Goal: Task Accomplishment & Management: Manage account settings

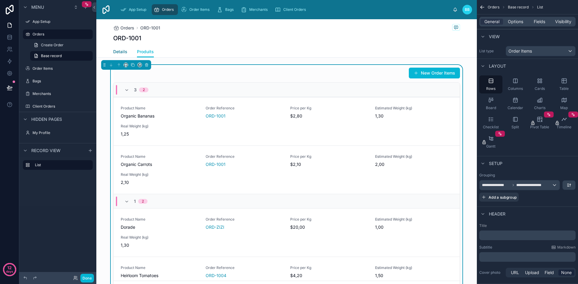
click at [120, 52] on span "Details" at bounding box center [120, 52] width 14 height 6
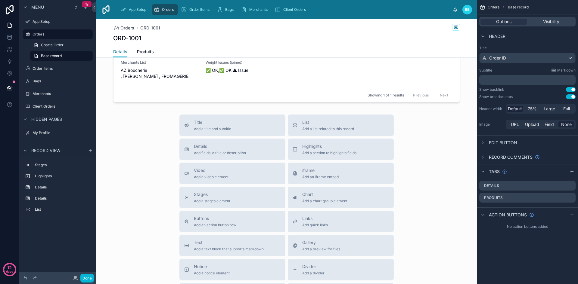
scroll to position [291, 0]
click at [323, 126] on div "List Add a list related to this record" at bounding box center [328, 125] width 52 height 12
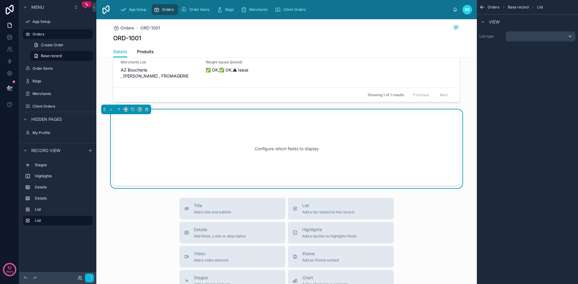
scroll to position [288, 0]
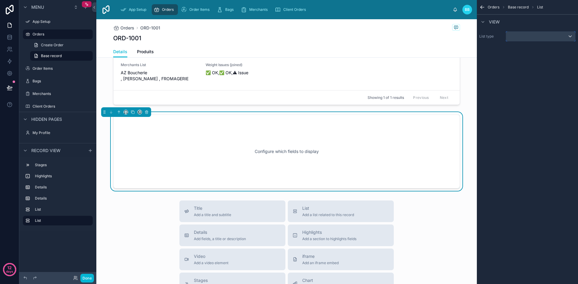
click at [529, 38] on div "scrollable content" at bounding box center [540, 37] width 69 height 10
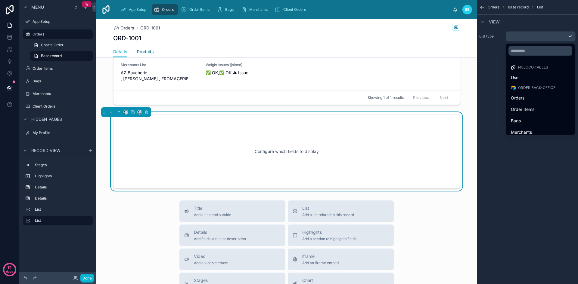
click at [139, 47] on link "Produits" at bounding box center [145, 52] width 17 height 12
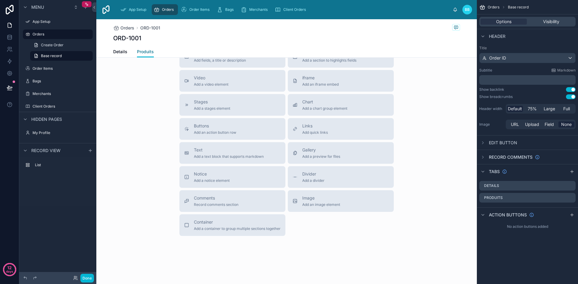
scroll to position [286, 0]
click at [140, 51] on span "Produits" at bounding box center [145, 52] width 17 height 6
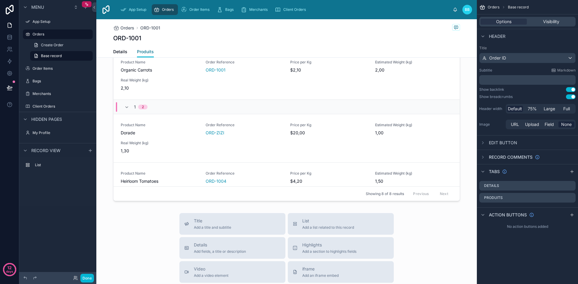
scroll to position [0, 0]
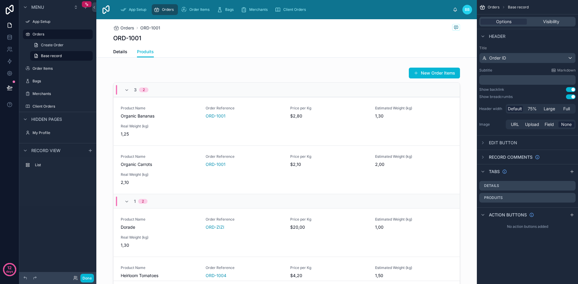
click at [502, 37] on span "Header" at bounding box center [497, 36] width 17 height 6
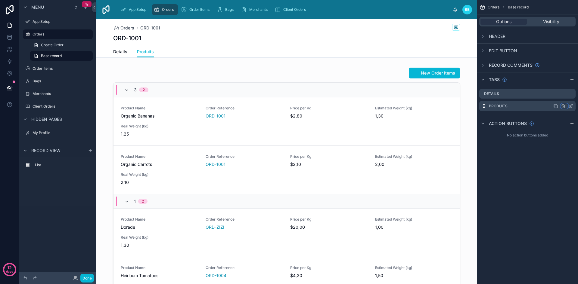
click at [564, 107] on icon "scrollable content" at bounding box center [563, 106] width 3 height 3
click at [533, 132] on span "Remove tab" at bounding box center [524, 129] width 24 height 7
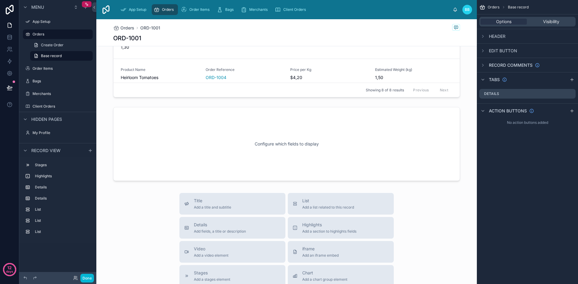
scroll to position [522, 0]
click at [355, 160] on div at bounding box center [286, 143] width 380 height 79
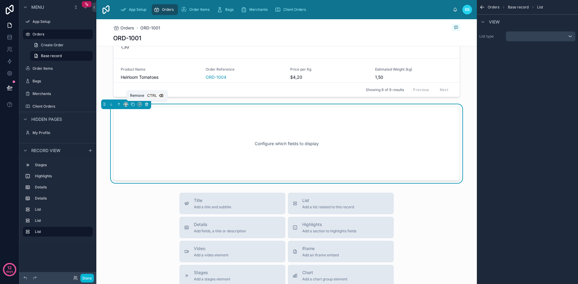
click at [147, 104] on icon at bounding box center [146, 104] width 3 height 0
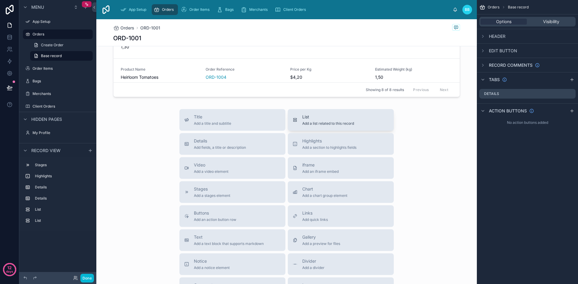
click at [340, 120] on span "List" at bounding box center [328, 117] width 52 height 6
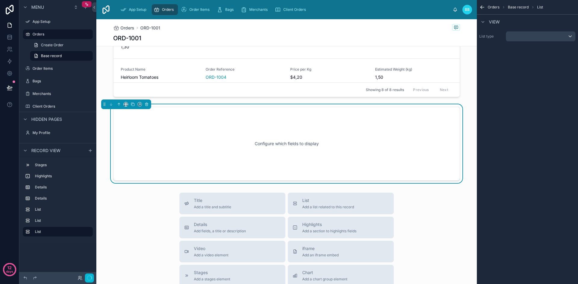
scroll to position [514, 0]
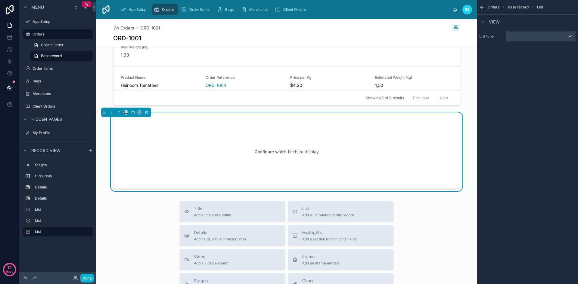
click at [544, 36] on div "scrollable content" at bounding box center [540, 37] width 69 height 10
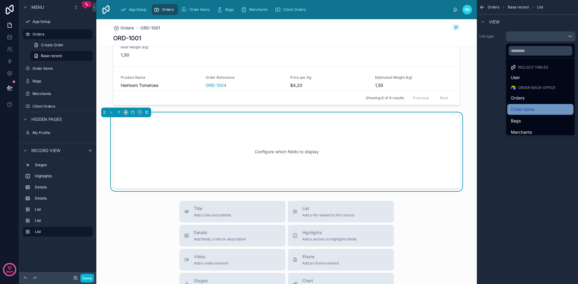
click at [541, 110] on div "Order Items" at bounding box center [540, 109] width 59 height 7
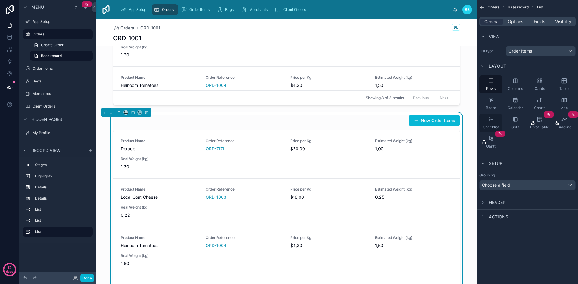
click at [490, 119] on icon "scrollable content" at bounding box center [491, 119] width 6 height 6
click at [492, 80] on icon "scrollable content" at bounding box center [491, 81] width 6 height 6
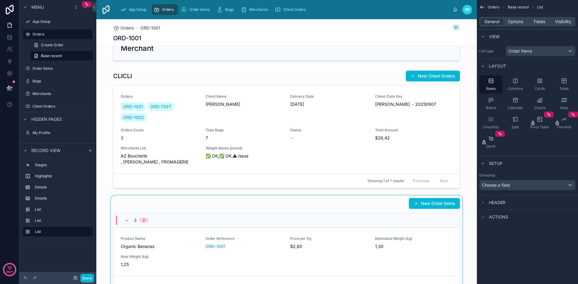
scroll to position [193, 0]
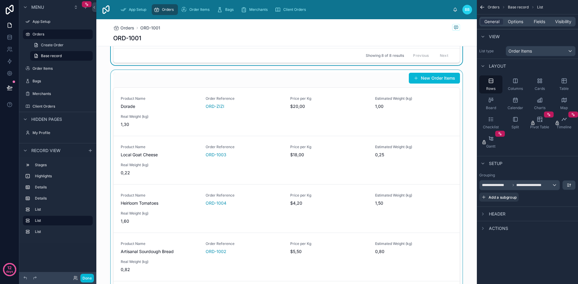
scroll to position [557, 0]
click at [242, 119] on div at bounding box center [286, 186] width 380 height 233
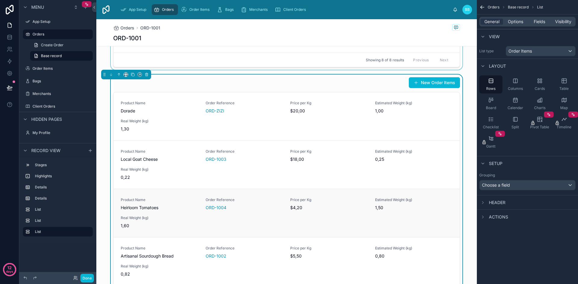
scroll to position [531, 0]
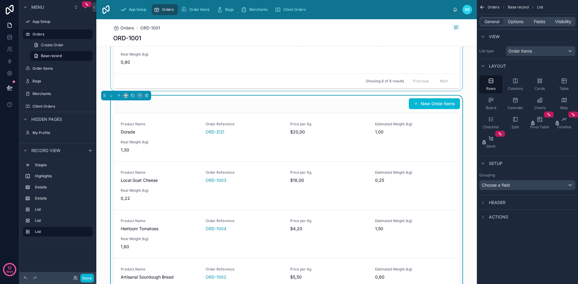
click at [253, 108] on div "New Order Items" at bounding box center [286, 103] width 347 height 11
click at [568, 55] on div "Order Items" at bounding box center [540, 51] width 69 height 10
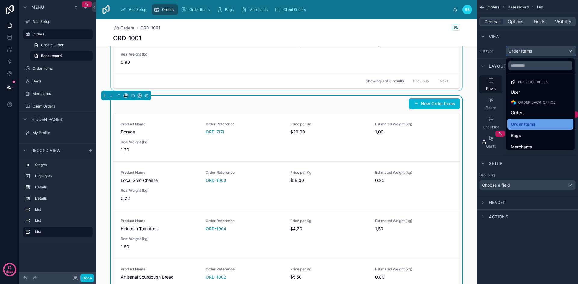
scroll to position [15, 0]
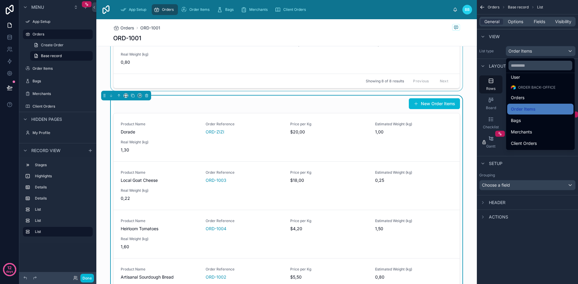
click at [534, 39] on div "scrollable content" at bounding box center [289, 142] width 578 height 284
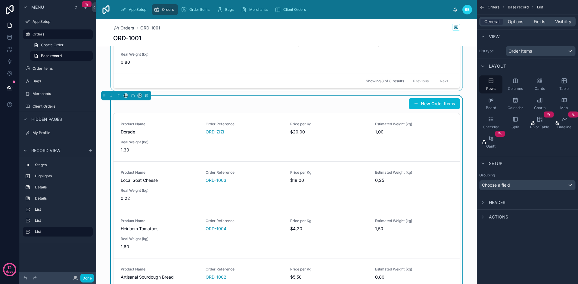
click at [498, 163] on span "Setup" at bounding box center [496, 164] width 14 height 6
click at [522, 185] on div "Choose a field" at bounding box center [527, 186] width 96 height 10
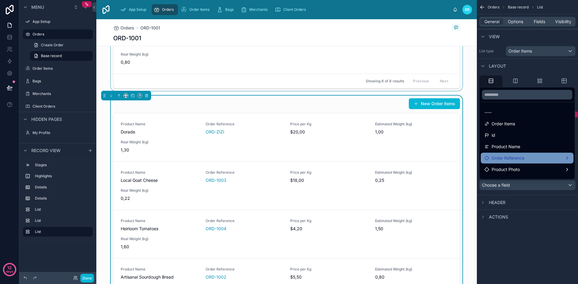
click at [524, 163] on div "Order Reference" at bounding box center [527, 158] width 93 height 11
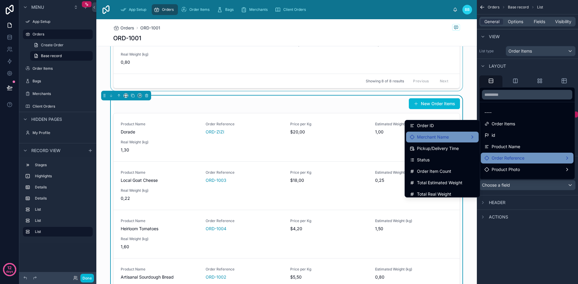
scroll to position [27, 0]
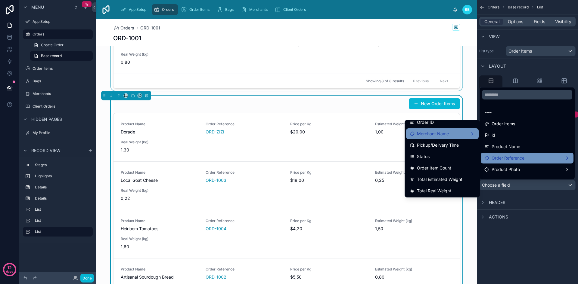
click at [467, 134] on div "Merchant Name" at bounding box center [442, 133] width 65 height 7
click at [421, 135] on span "Merchant Name" at bounding box center [433, 133] width 32 height 7
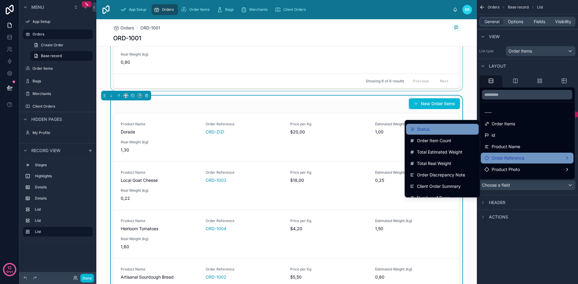
scroll to position [55, 0]
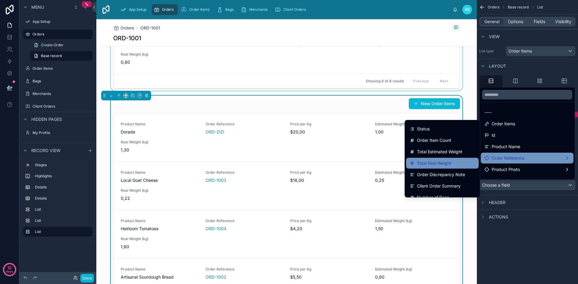
click at [436, 164] on span "Total Real Weight" at bounding box center [434, 163] width 34 height 7
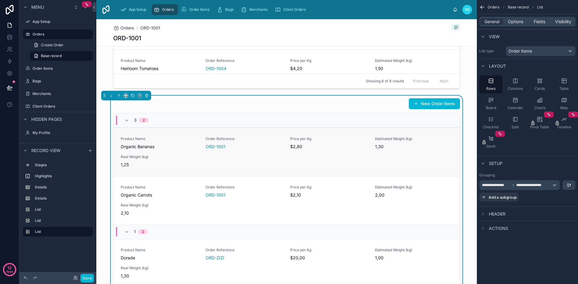
click at [375, 144] on span "1,30" at bounding box center [414, 147] width 78 height 6
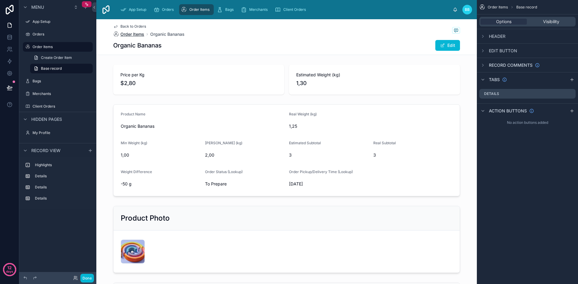
click at [135, 35] on span "Order Items" at bounding box center [132, 34] width 24 height 6
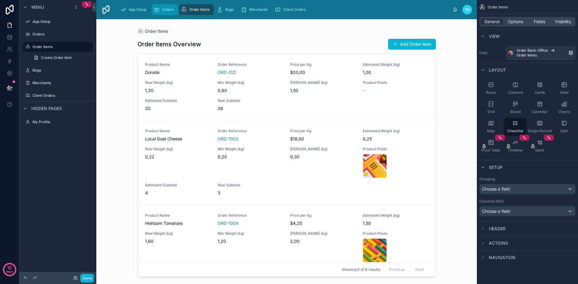
click at [164, 10] on span "Orders" at bounding box center [168, 9] width 12 height 5
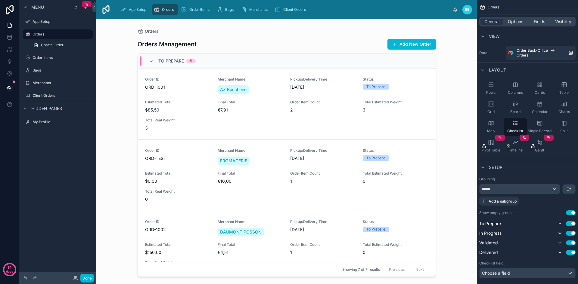
click at [376, 211] on div at bounding box center [287, 148] width 308 height 258
click at [196, 120] on span "Total Real Weight" at bounding box center [177, 120] width 65 height 5
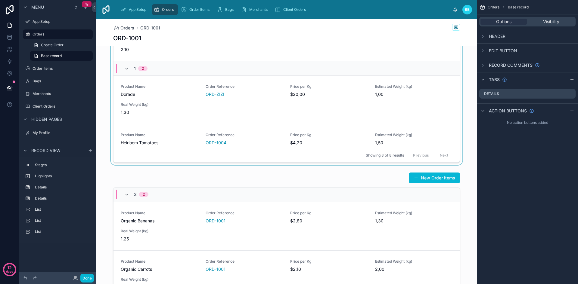
scroll to position [457, 0]
click at [236, 173] on div at bounding box center [286, 286] width 380 height 233
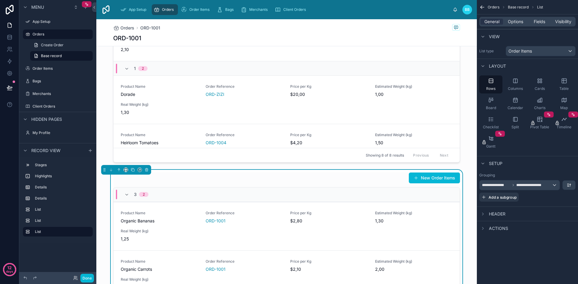
click at [237, 178] on div "New Order Items" at bounding box center [286, 177] width 347 height 11
click at [542, 186] on span "**********" at bounding box center [530, 185] width 29 height 5
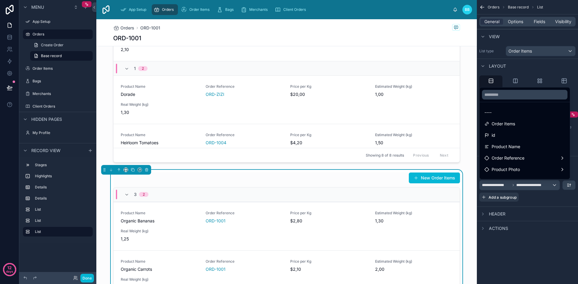
click at [539, 235] on div "scrollable content" at bounding box center [289, 142] width 578 height 284
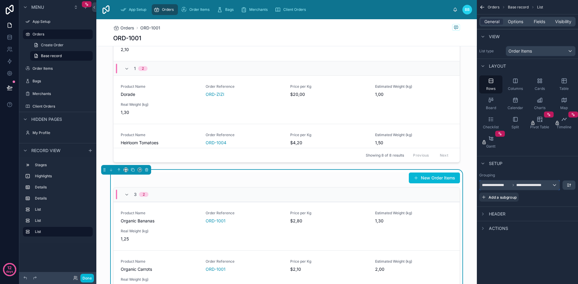
click at [551, 187] on div "**********" at bounding box center [519, 186] width 80 height 10
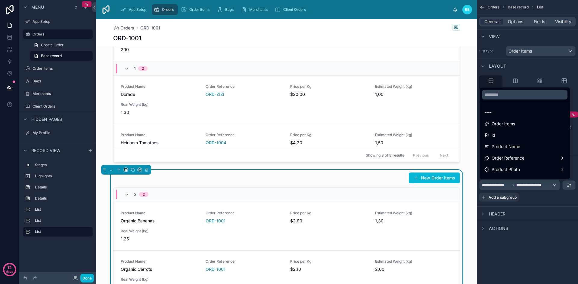
click at [569, 187] on div "scrollable content" at bounding box center [289, 142] width 578 height 284
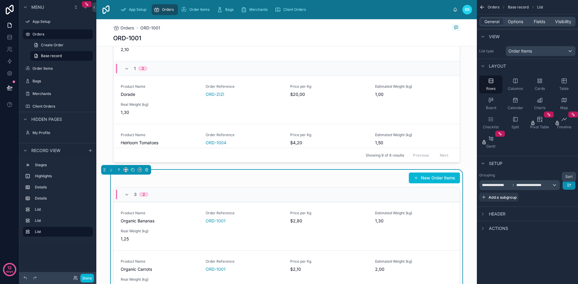
click at [569, 187] on icon "scrollable content" at bounding box center [568, 185] width 5 height 5
click at [546, 184] on div "scrollable content" at bounding box center [289, 142] width 578 height 284
click at [546, 184] on div "**********" at bounding box center [519, 186] width 80 height 10
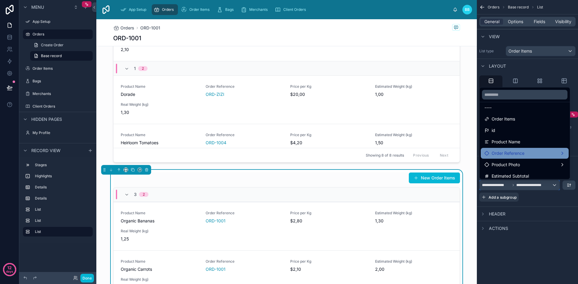
scroll to position [0, 0]
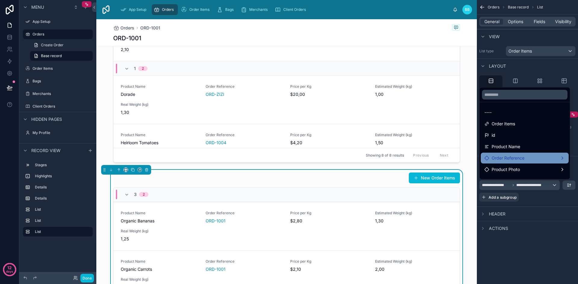
click at [525, 155] on div "Order Reference" at bounding box center [524, 158] width 81 height 7
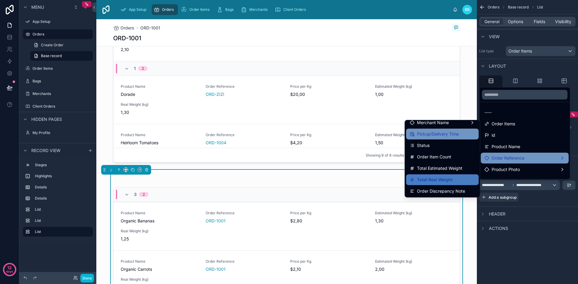
scroll to position [39, 0]
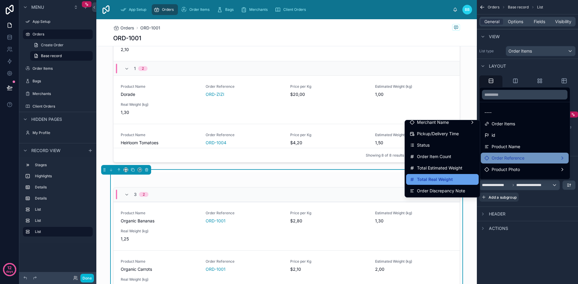
click at [436, 178] on span "Total Real Weight" at bounding box center [435, 179] width 36 height 7
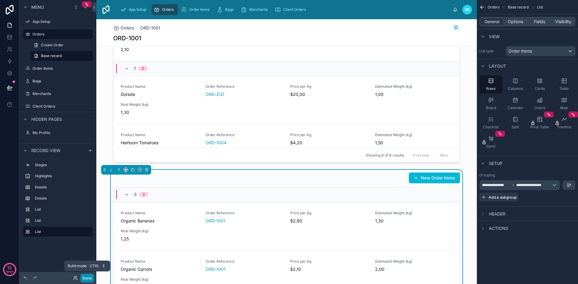
click at [90, 276] on button "Done" at bounding box center [87, 278] width 14 height 9
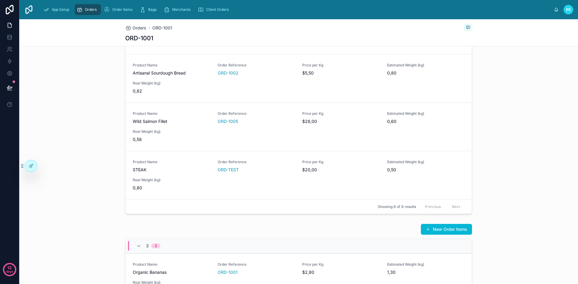
scroll to position [405, 0]
click at [436, 179] on div "Product Name STEAK Order Reference ORD-TEST Price per Kg $20,00 Estimated Weigh…" at bounding box center [299, 175] width 332 height 31
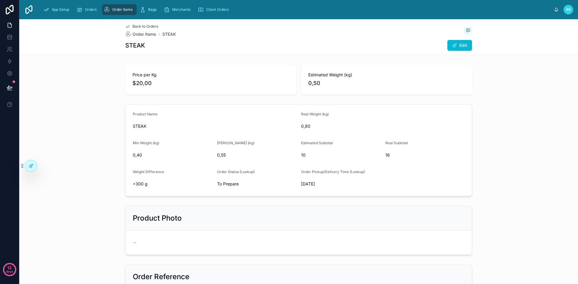
click at [138, 27] on span "Back to Orders" at bounding box center [145, 26] width 26 height 5
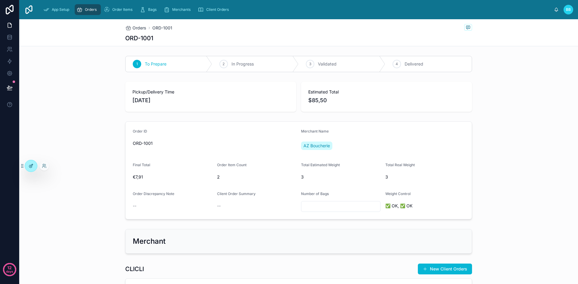
click at [30, 165] on icon at bounding box center [31, 166] width 5 height 5
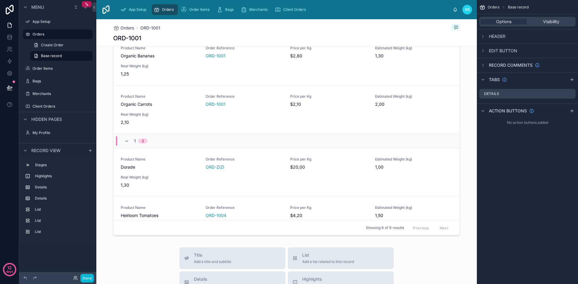
scroll to position [622, 0]
click at [314, 228] on div "Showing 8 of 8 results Previous Next" at bounding box center [286, 228] width 346 height 14
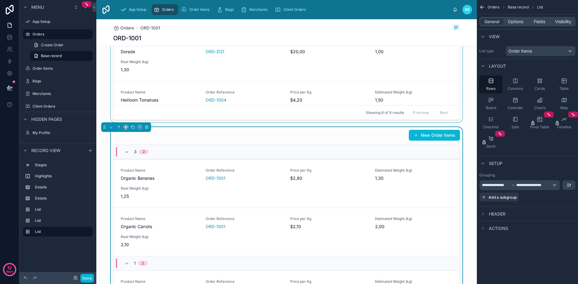
scroll to position [499, 0]
click at [148, 130] on button at bounding box center [146, 127] width 7 height 7
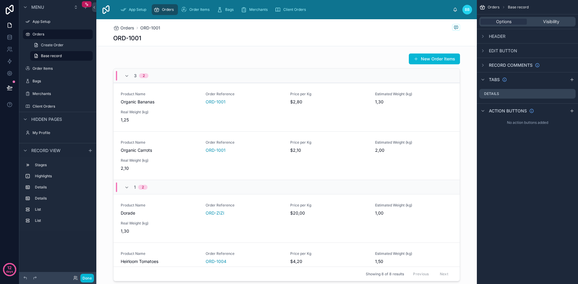
scroll to position [338, 0]
click at [361, 67] on div at bounding box center [286, 167] width 380 height 233
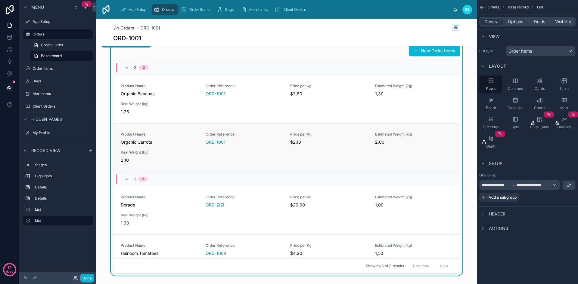
scroll to position [336, 0]
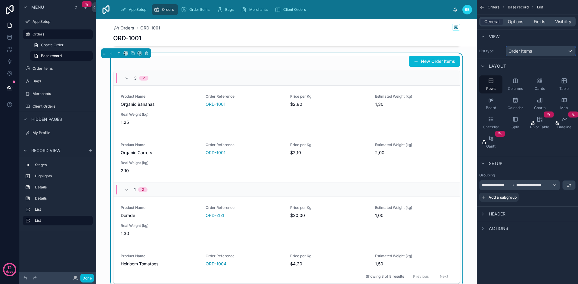
click at [558, 54] on div "Order Items" at bounding box center [540, 51] width 69 height 10
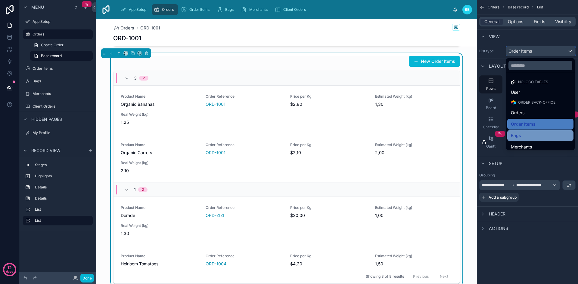
scroll to position [15, 0]
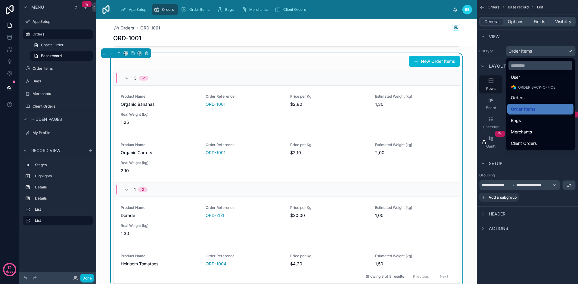
click at [503, 185] on div "scrollable content" at bounding box center [289, 142] width 578 height 284
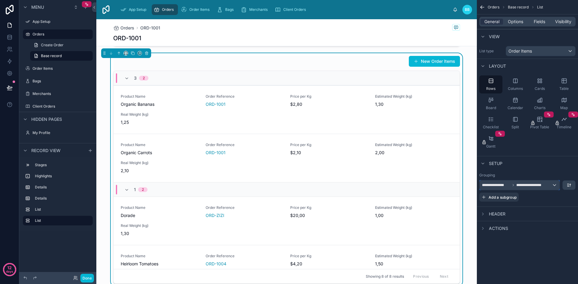
click at [503, 185] on span "**********" at bounding box center [496, 185] width 28 height 5
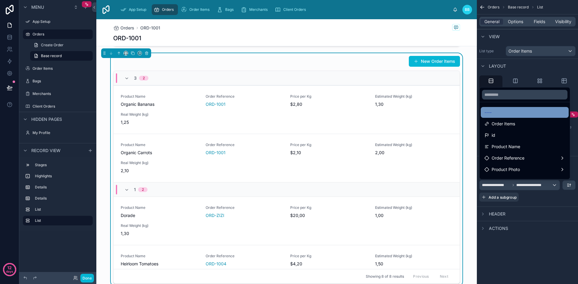
click at [493, 113] on div "----" at bounding box center [524, 112] width 81 height 7
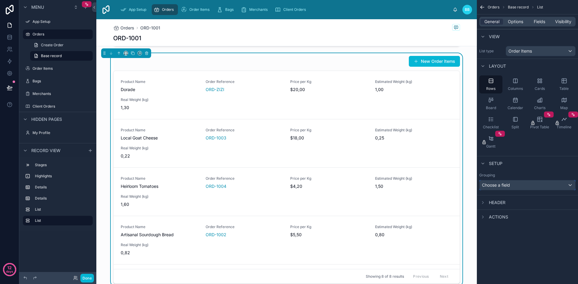
click at [504, 186] on div "Choose a field" at bounding box center [527, 186] width 96 height 10
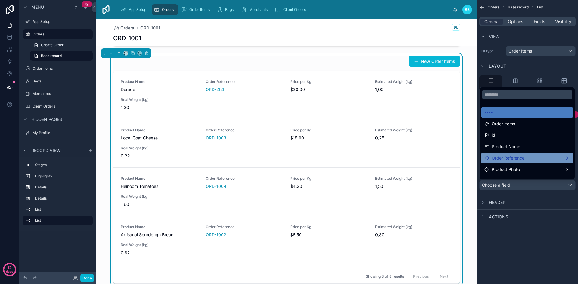
click at [502, 162] on div "Order Reference" at bounding box center [527, 158] width 93 height 11
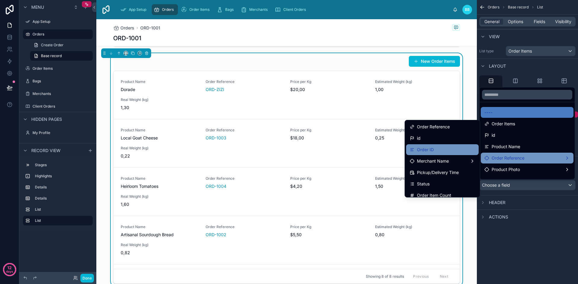
click at [448, 147] on div "Order ID" at bounding box center [442, 149] width 65 height 7
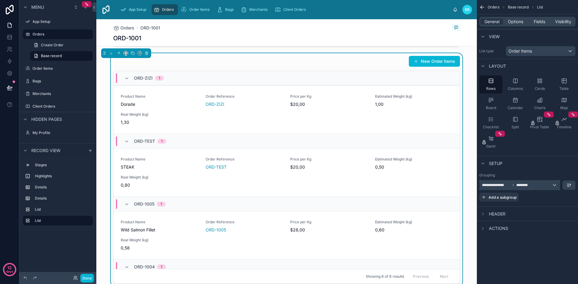
click at [510, 183] on span "**********" at bounding box center [506, 185] width 48 height 5
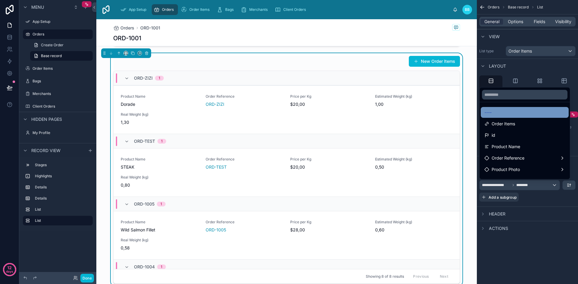
click at [488, 110] on span "----" at bounding box center [487, 112] width 7 height 7
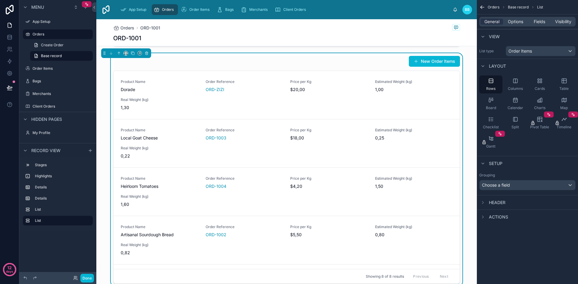
click at [503, 201] on span "Header" at bounding box center [497, 203] width 17 height 6
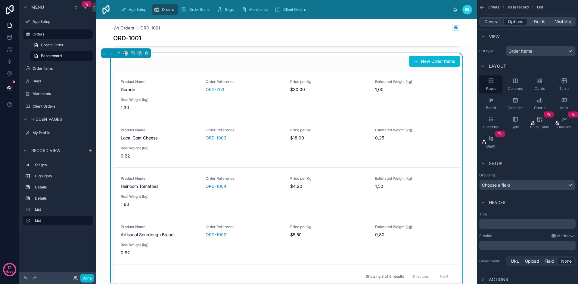
click at [512, 21] on span "Options" at bounding box center [515, 22] width 15 height 6
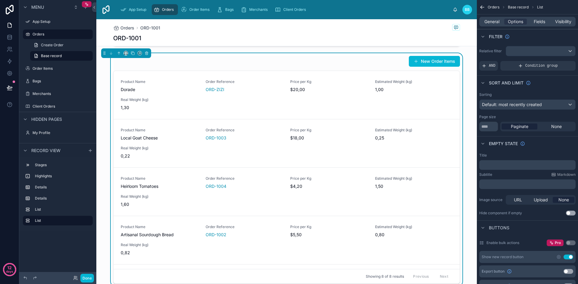
click at [530, 45] on div "Relative filter AND Condition group" at bounding box center [527, 58] width 101 height 29
click at [531, 51] on div "scrollable content" at bounding box center [540, 51] width 69 height 10
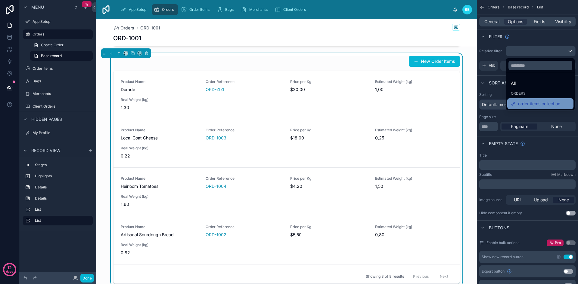
click at [526, 103] on span "order items collection" at bounding box center [539, 103] width 42 height 7
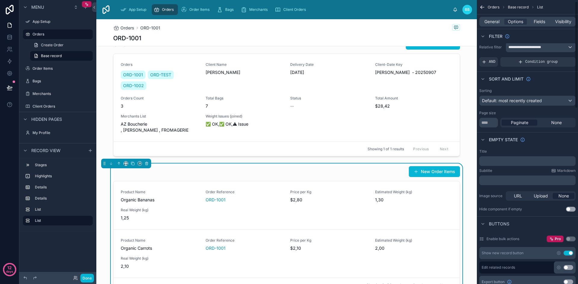
scroll to position [4, 0]
click at [521, 163] on p "﻿" at bounding box center [528, 161] width 93 height 5
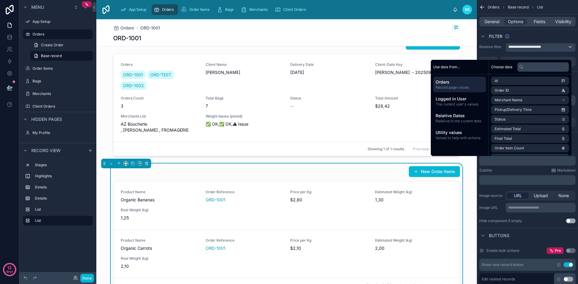
click at [513, 172] on div "Subtitle Markdown" at bounding box center [527, 170] width 96 height 5
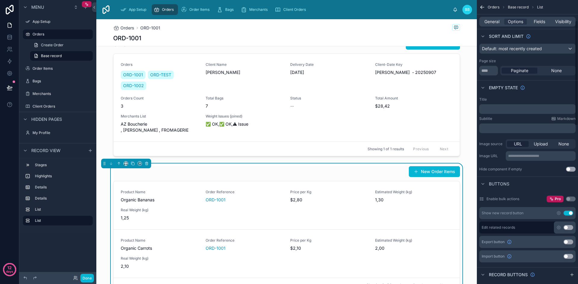
scroll to position [56, 0]
click at [510, 109] on p "﻿" at bounding box center [528, 109] width 93 height 5
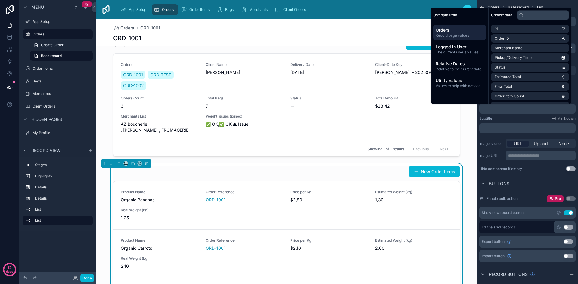
click at [507, 120] on div "Subtitle Markdown" at bounding box center [527, 118] width 96 height 5
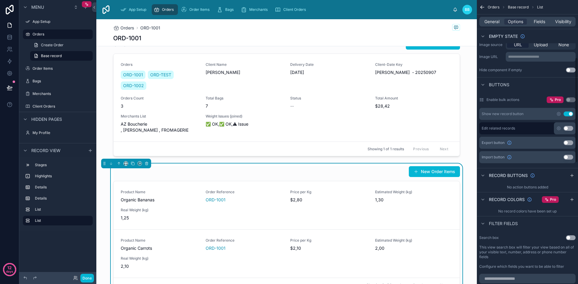
scroll to position [156, 0]
click at [494, 224] on span "Filter fields" at bounding box center [503, 224] width 29 height 6
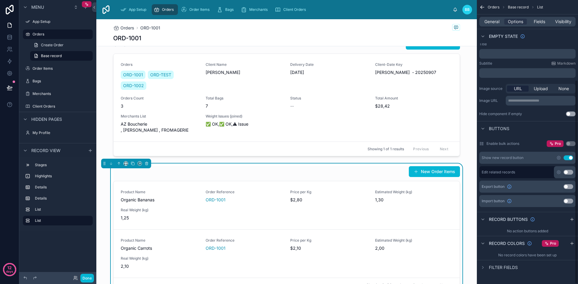
scroll to position [111, 0]
click at [491, 266] on span "Filter fields" at bounding box center [503, 268] width 29 height 6
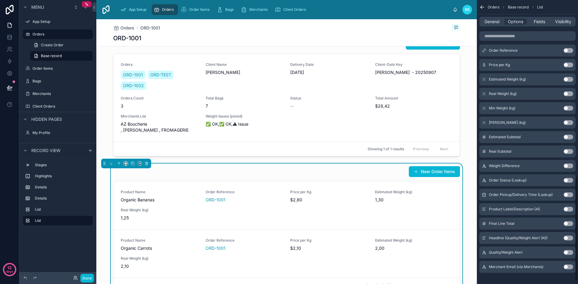
scroll to position [476, 0]
click at [568, 110] on button "Use setting" at bounding box center [568, 108] width 10 height 5
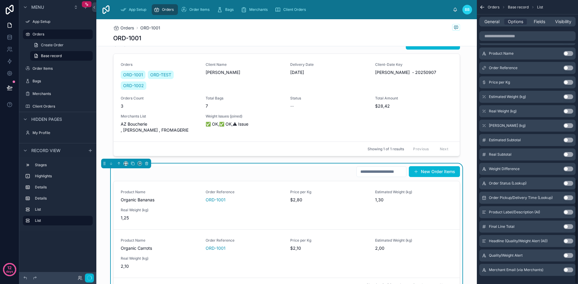
scroll to position [485, 0]
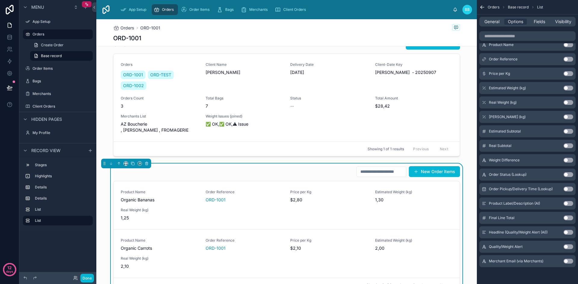
click at [565, 118] on button "Use setting" at bounding box center [568, 117] width 10 height 5
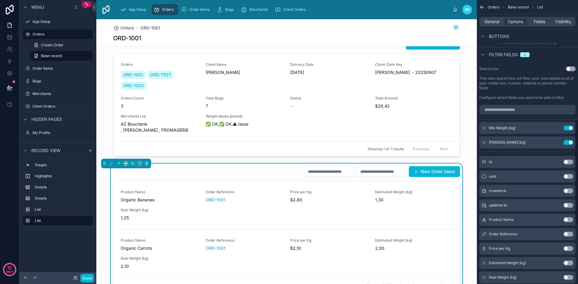
scroll to position [324, 0]
click at [568, 142] on button "Use setting" at bounding box center [568, 143] width 10 height 5
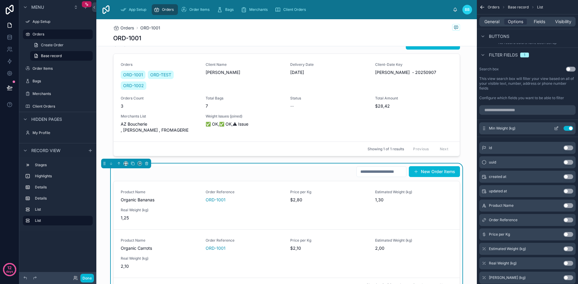
click at [566, 128] on button "Use setting" at bounding box center [568, 128] width 10 height 5
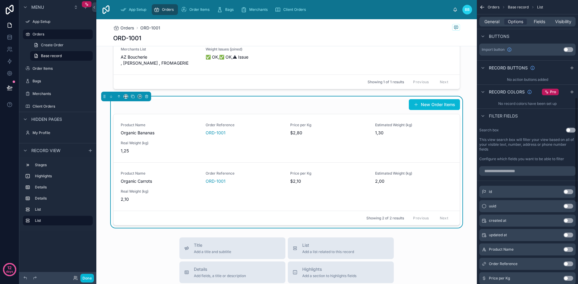
scroll to position [262, 0]
click at [482, 119] on icon "scrollable content" at bounding box center [482, 116] width 5 height 5
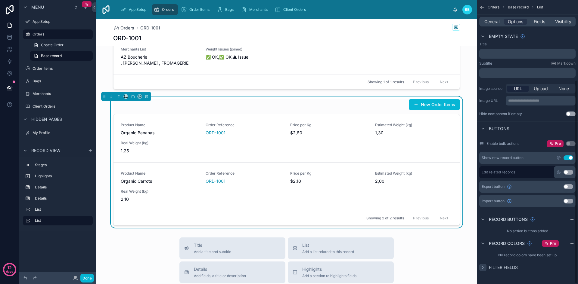
scroll to position [111, 0]
click at [485, 222] on icon "scrollable content" at bounding box center [482, 219] width 5 height 5
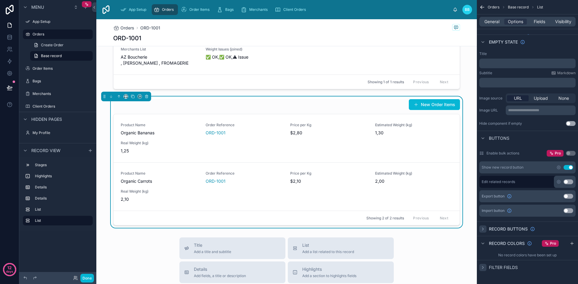
drag, startPoint x: 486, startPoint y: 233, endPoint x: 485, endPoint y: 229, distance: 4.5
click at [485, 229] on div "Record buttons" at bounding box center [527, 229] width 101 height 14
click at [485, 229] on icon "scrollable content" at bounding box center [482, 229] width 5 height 5
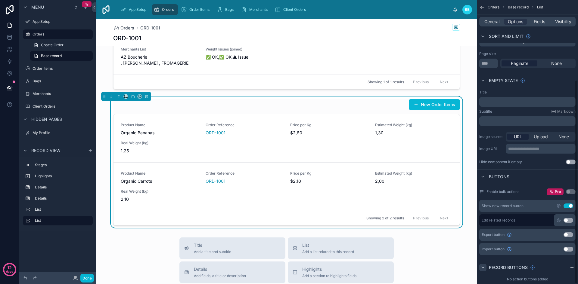
scroll to position [111, 0]
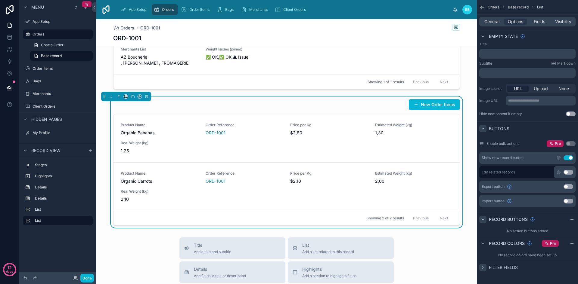
click at [485, 127] on icon "scrollable content" at bounding box center [482, 128] width 5 height 5
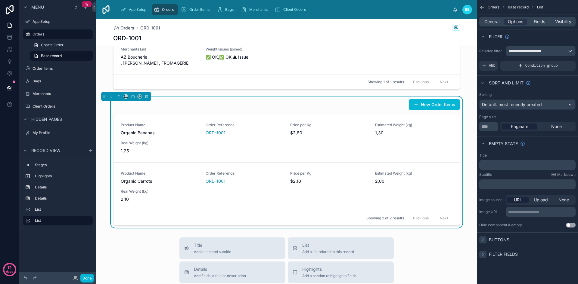
scroll to position [0, 0]
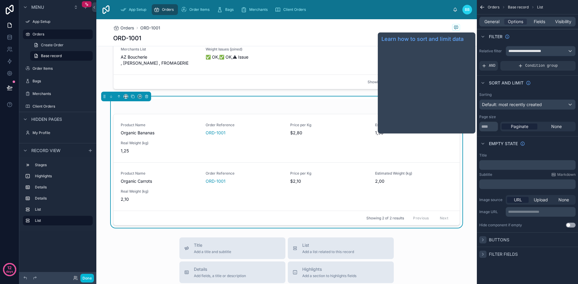
click at [504, 81] on span "Sort And Limit" at bounding box center [506, 83] width 35 height 6
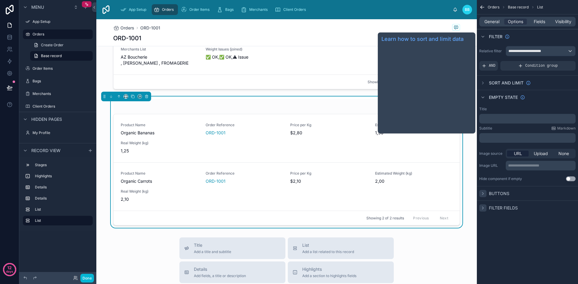
click at [504, 81] on span "Sort And Limit" at bounding box center [506, 83] width 35 height 6
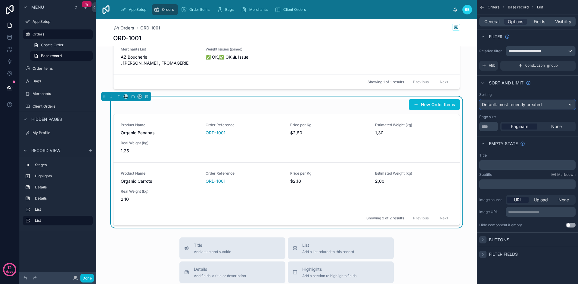
click at [514, 105] on span "Default: most recently created" at bounding box center [512, 104] width 60 height 5
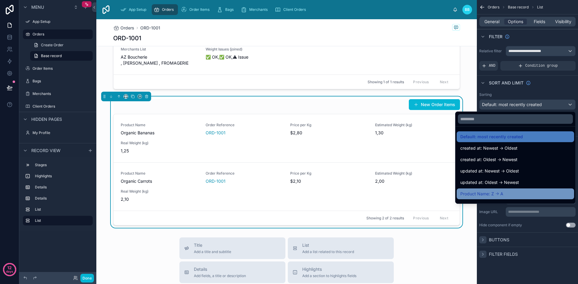
click at [485, 191] on span "Product Name: Z -> A" at bounding box center [481, 194] width 43 height 7
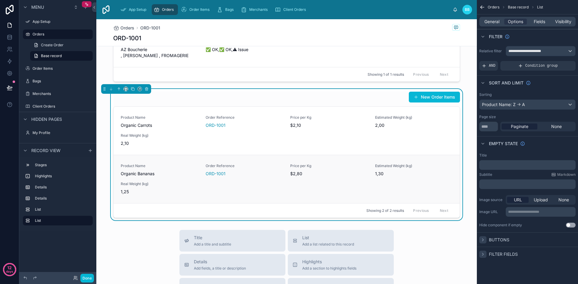
scroll to position [299, 0]
click at [542, 23] on span "Fields" at bounding box center [539, 22] width 11 height 6
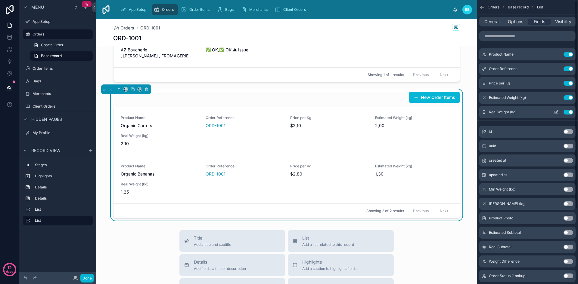
scroll to position [0, 0]
click at [566, 188] on button "Use setting" at bounding box center [568, 190] width 10 height 5
click at [567, 204] on button "Use setting" at bounding box center [568, 204] width 10 height 5
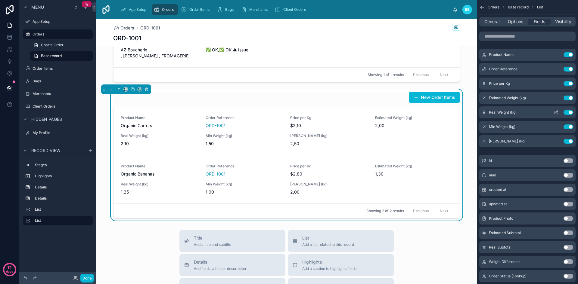
click at [566, 112] on button "Use setting" at bounding box center [568, 112] width 10 height 5
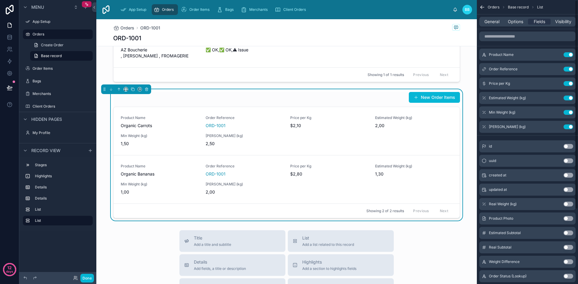
click at [566, 112] on button "Use setting" at bounding box center [568, 112] width 10 height 5
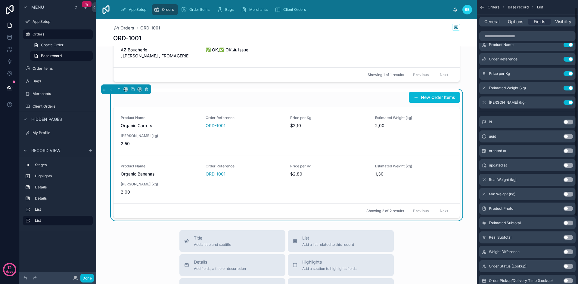
scroll to position [11, 0]
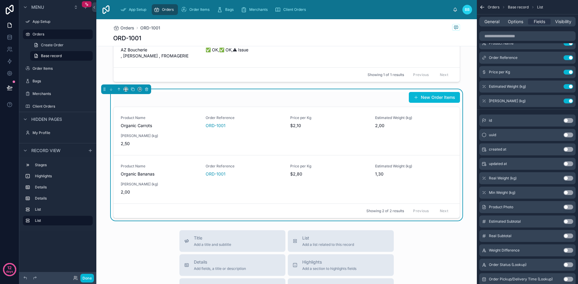
click at [568, 189] on div "Min Weight (kg) Use setting" at bounding box center [527, 193] width 96 height 12
click at [568, 194] on button "Use setting" at bounding box center [568, 193] width 10 height 5
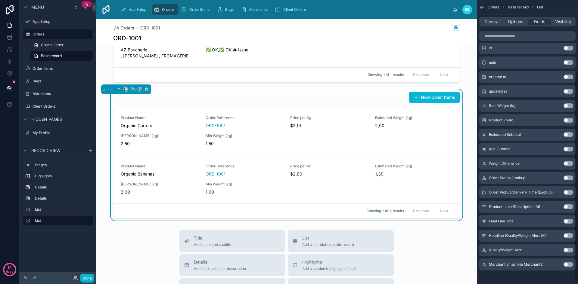
scroll to position [99, 0]
click at [568, 107] on button "Use setting" at bounding box center [568, 105] width 10 height 5
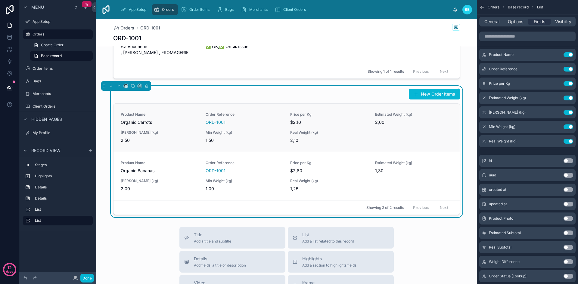
scroll to position [303, 0]
click at [569, 85] on button "Use setting" at bounding box center [568, 83] width 10 height 5
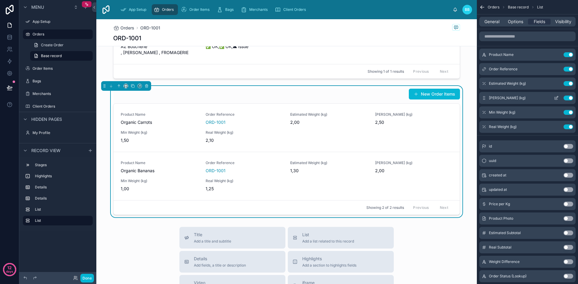
click at [569, 98] on button "Use setting" at bounding box center [568, 98] width 10 height 5
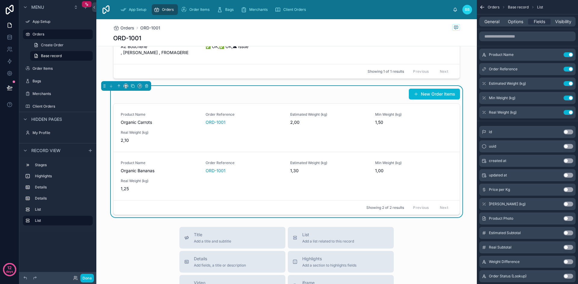
click at [569, 98] on button "Use setting" at bounding box center [568, 98] width 10 height 5
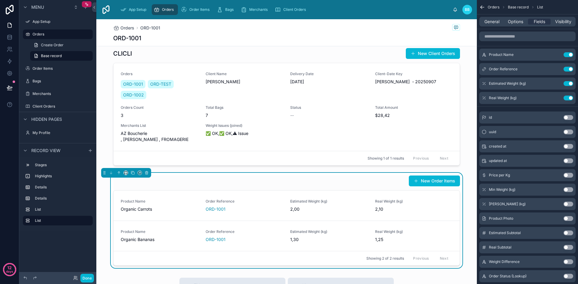
scroll to position [219, 0]
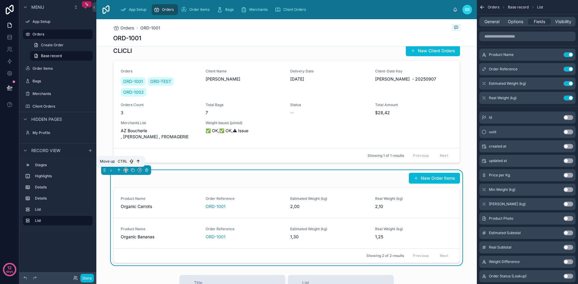
click at [117, 171] on icon at bounding box center [119, 170] width 4 height 4
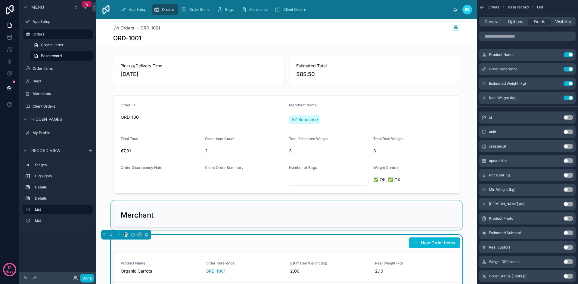
scroll to position [26, 0]
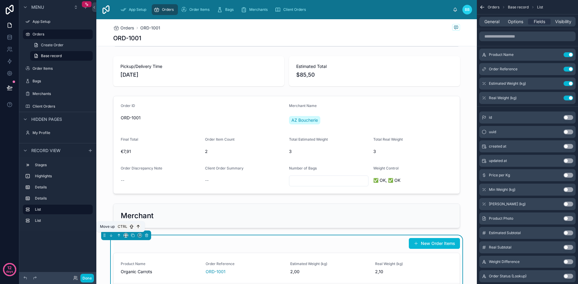
click at [118, 238] on button at bounding box center [119, 235] width 7 height 7
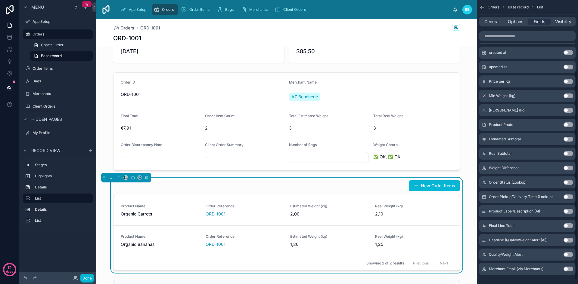
scroll to position [102, 0]
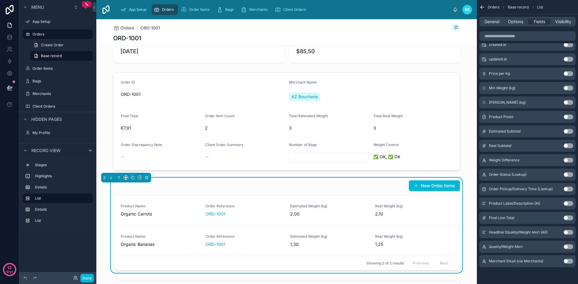
click at [569, 248] on button "Use setting" at bounding box center [568, 247] width 10 height 5
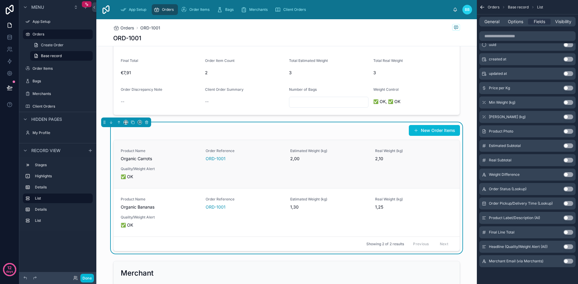
scroll to position [104, 0]
click at [566, 173] on button "Use setting" at bounding box center [568, 174] width 10 height 5
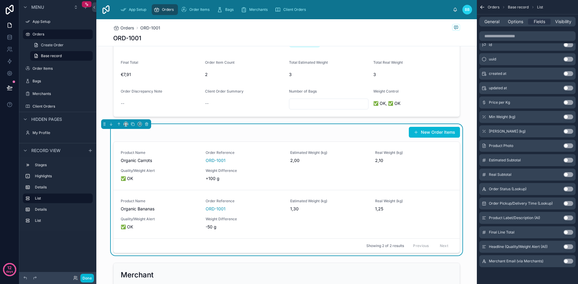
scroll to position [103, 0]
click at [470, 214] on div "New Order Items Product Name Organic Carrots Order Reference ORD-1001 Estimated…" at bounding box center [286, 190] width 380 height 132
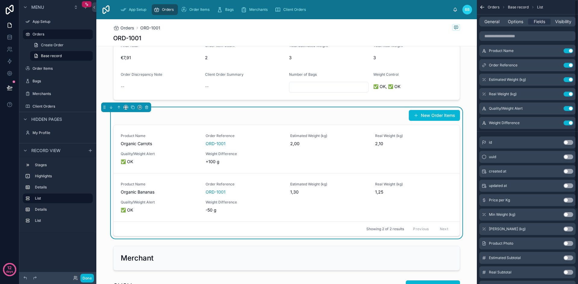
scroll to position [0, 0]
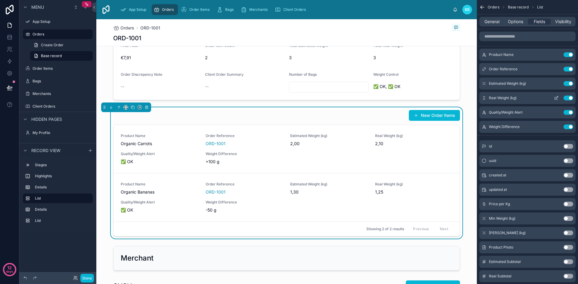
click at [557, 98] on icon "scrollable content" at bounding box center [556, 98] width 5 height 5
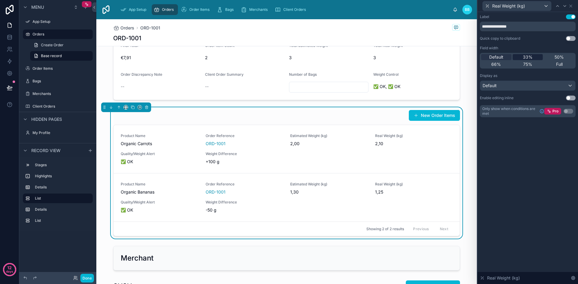
click at [530, 57] on span "33%" at bounding box center [528, 57] width 10 height 6
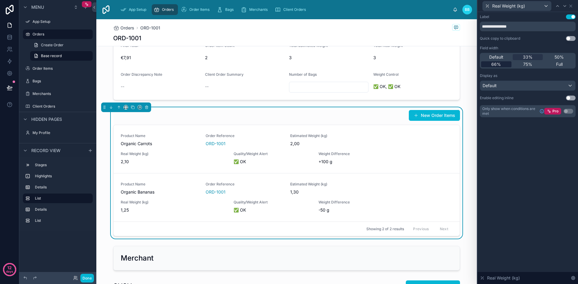
click at [505, 63] on div "66%" at bounding box center [496, 64] width 30 height 6
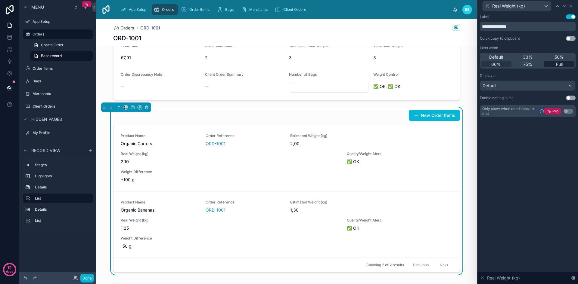
click at [554, 66] on div "Full" at bounding box center [559, 64] width 30 height 6
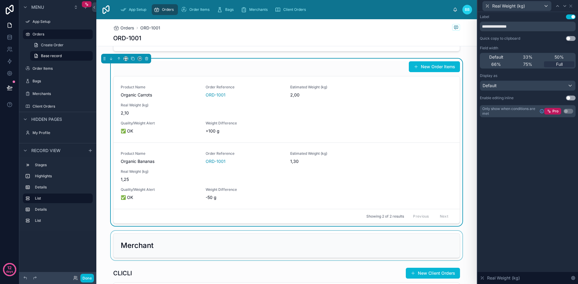
scroll to position [168, 0]
click at [501, 57] on span "Default" at bounding box center [496, 57] width 14 height 6
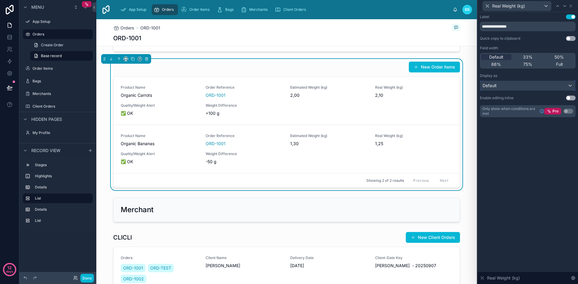
click at [511, 87] on div "Default" at bounding box center [527, 86] width 95 height 10
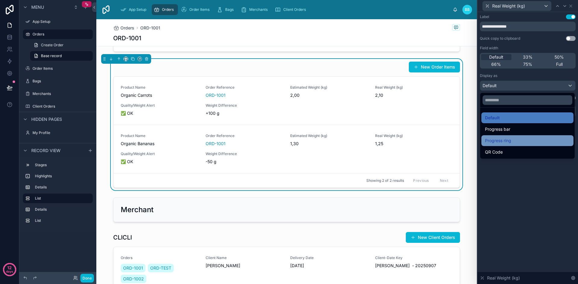
click at [501, 141] on span "Progress ring" at bounding box center [498, 140] width 26 height 7
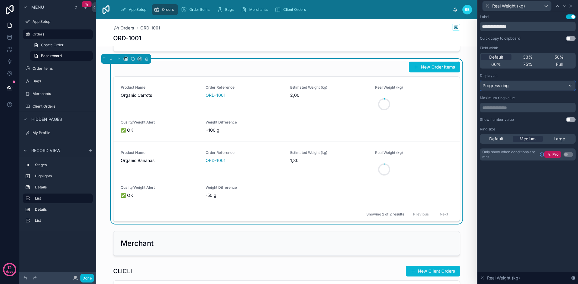
click at [504, 83] on span "Progress ring" at bounding box center [495, 86] width 26 height 6
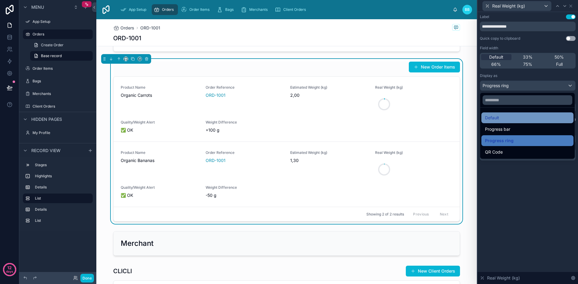
click at [500, 121] on div "Default" at bounding box center [527, 117] width 85 height 7
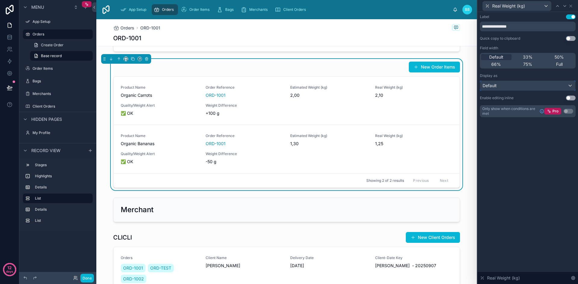
click at [497, 85] on div "Default" at bounding box center [527, 86] width 95 height 10
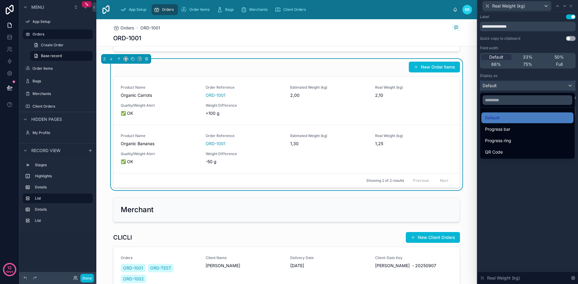
scroll to position [41, 0]
click at [504, 175] on div at bounding box center [527, 142] width 101 height 284
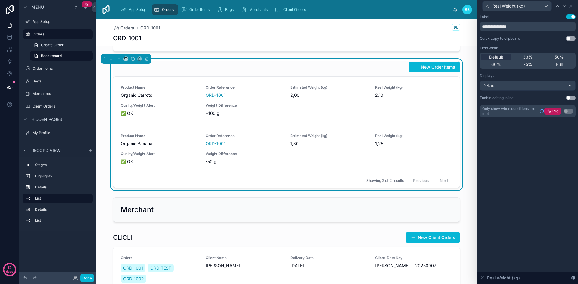
click at [571, 100] on button "Use setting" at bounding box center [571, 98] width 10 height 5
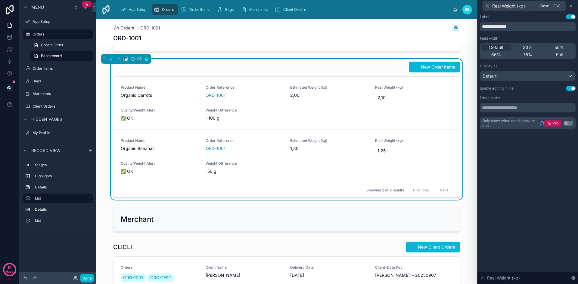
click at [572, 7] on icon at bounding box center [570, 6] width 2 height 2
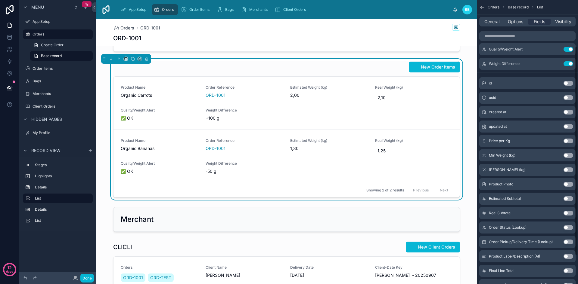
scroll to position [102, 0]
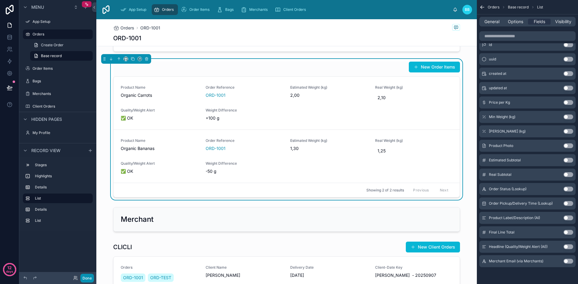
click at [87, 278] on button "Done" at bounding box center [87, 278] width 14 height 9
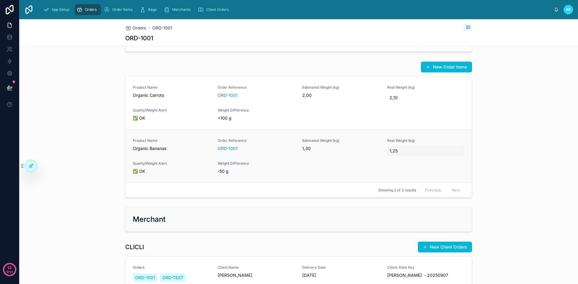
click at [396, 151] on span "1,25" at bounding box center [425, 151] width 73 height 6
click at [321, 147] on span "1,30" at bounding box center [341, 149] width 78 height 6
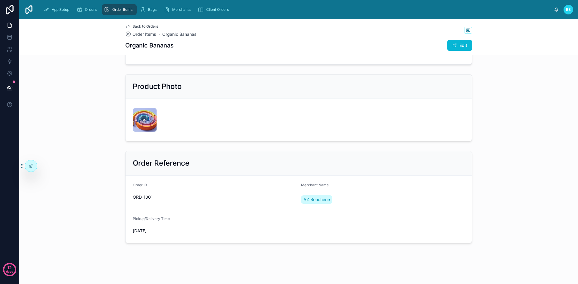
scroll to position [132, 0]
click at [146, 25] on span "Back to Orders" at bounding box center [145, 26] width 26 height 5
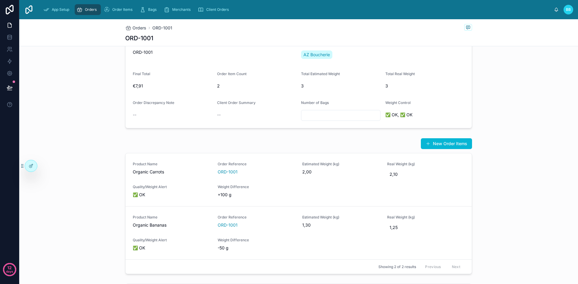
scroll to position [91, 0]
click at [32, 167] on icon at bounding box center [31, 166] width 5 height 5
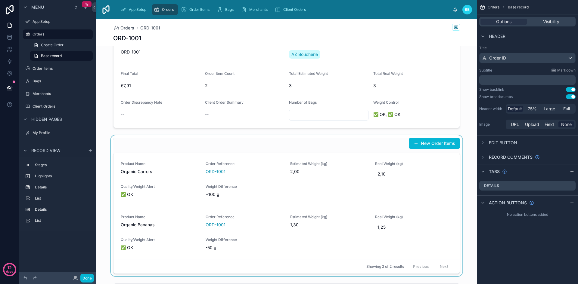
click at [435, 185] on div at bounding box center [286, 205] width 380 height 141
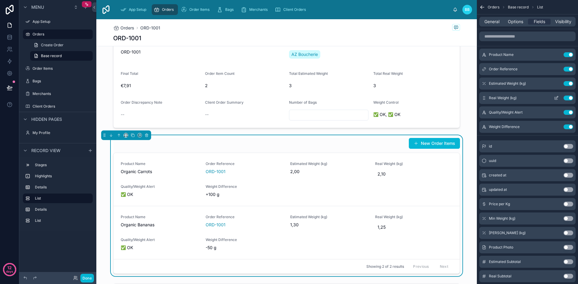
click at [557, 98] on icon "scrollable content" at bounding box center [556, 98] width 5 height 5
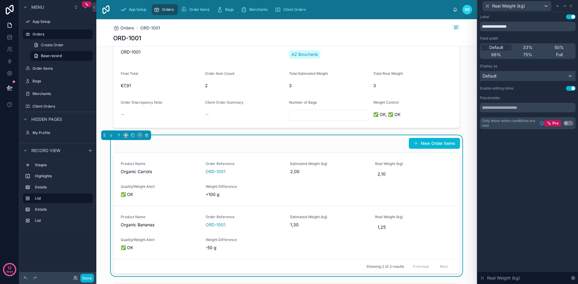
click at [520, 78] on div "Default" at bounding box center [527, 76] width 95 height 10
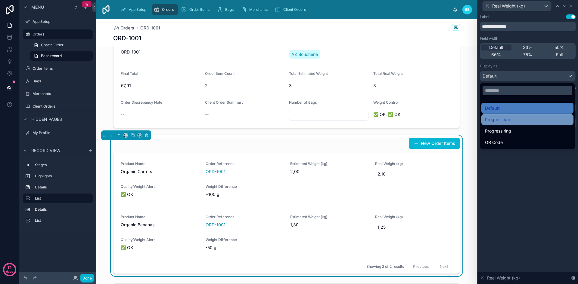
click at [504, 122] on span "Progress bar" at bounding box center [497, 119] width 25 height 7
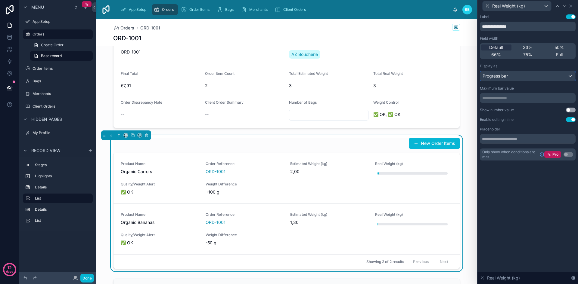
click at [500, 76] on span "Progress bar" at bounding box center [494, 76] width 25 height 6
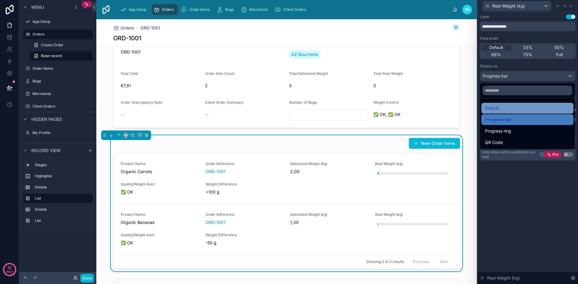
click at [497, 109] on span "Default" at bounding box center [492, 108] width 14 height 7
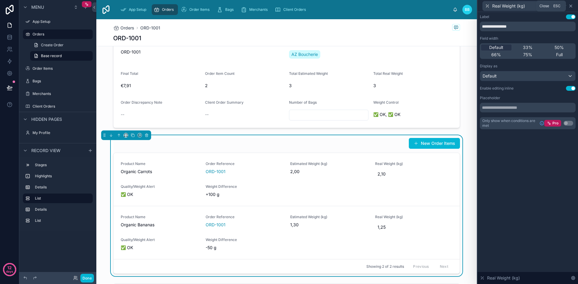
click at [572, 6] on icon at bounding box center [570, 6] width 5 height 5
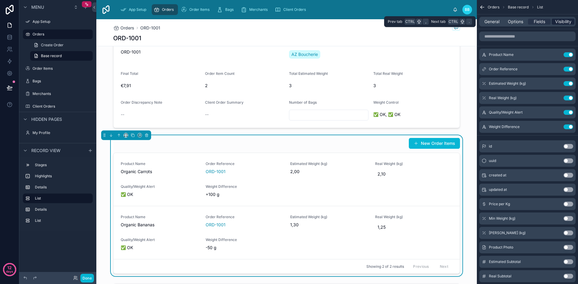
click at [557, 23] on span "Visibility" at bounding box center [563, 22] width 16 height 6
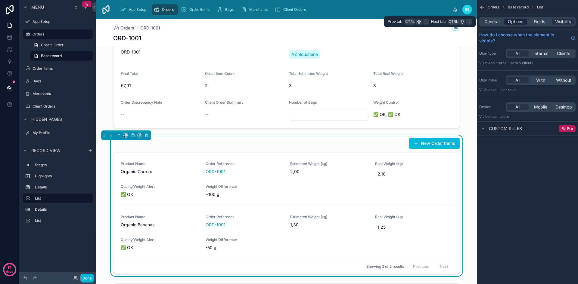
click at [520, 22] on span "Options" at bounding box center [515, 22] width 15 height 6
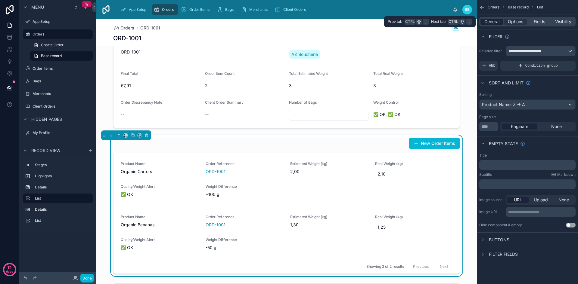
click at [499, 23] on span "General" at bounding box center [491, 22] width 15 height 6
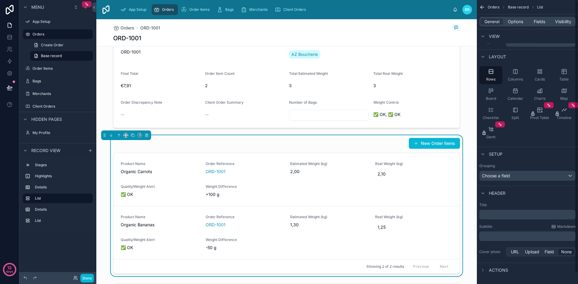
scroll to position [0, 0]
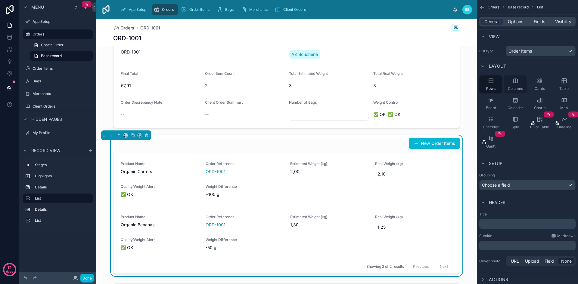
click at [515, 89] on span "Columns" at bounding box center [515, 88] width 15 height 5
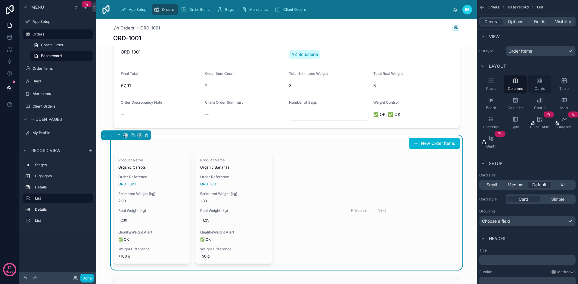
click at [542, 86] on div "Cards" at bounding box center [539, 85] width 23 height 18
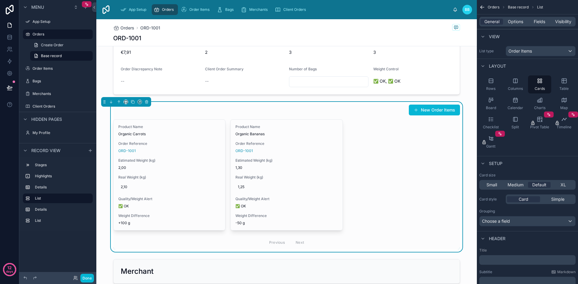
scroll to position [117, 0]
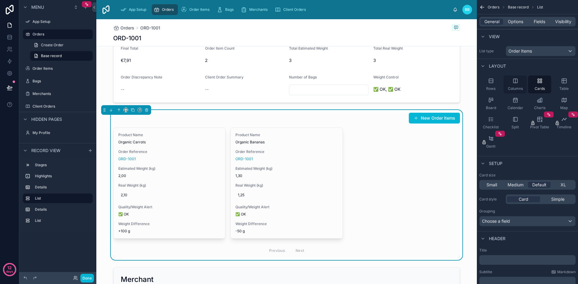
click at [513, 84] on icon "scrollable content" at bounding box center [515, 81] width 6 height 6
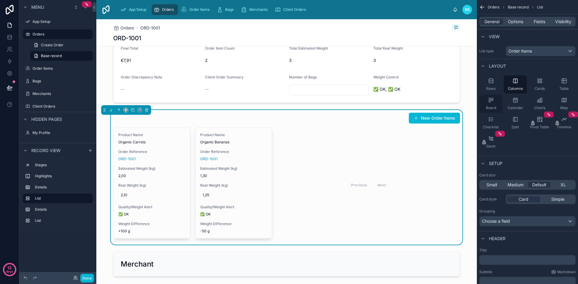
click at [487, 110] on span "Board" at bounding box center [491, 108] width 10 height 5
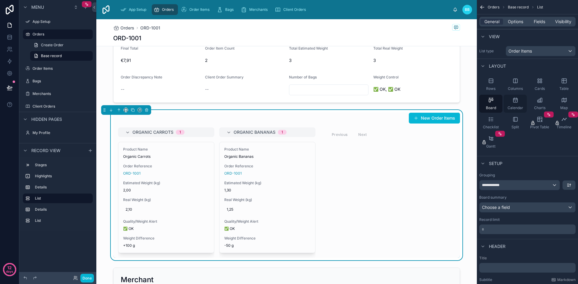
click at [510, 110] on div "Calendar" at bounding box center [515, 104] width 23 height 18
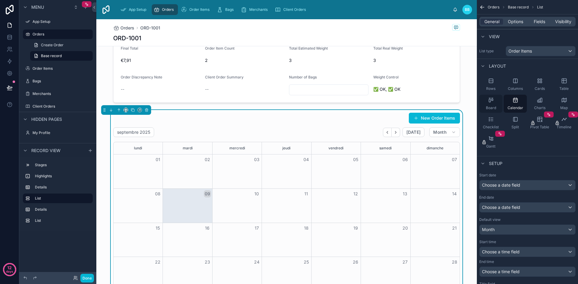
click at [492, 110] on span "Board" at bounding box center [491, 108] width 10 height 5
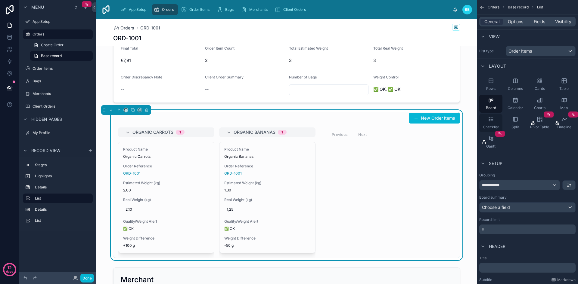
click at [494, 125] on div "Checklist" at bounding box center [490, 123] width 23 height 18
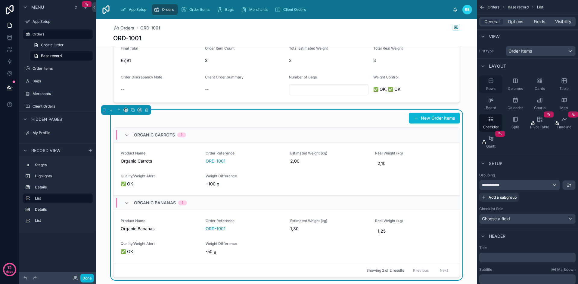
click at [488, 79] on icon "scrollable content" at bounding box center [491, 81] width 6 height 6
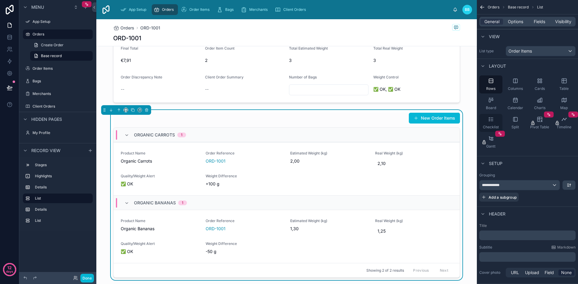
click at [490, 116] on div "Checklist" at bounding box center [490, 123] width 23 height 18
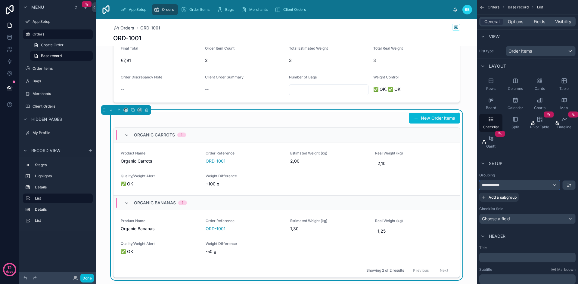
click at [554, 187] on div "**********" at bounding box center [519, 186] width 80 height 10
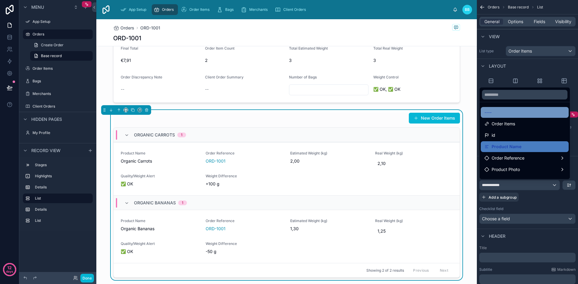
click at [506, 113] on div "----" at bounding box center [524, 112] width 81 height 7
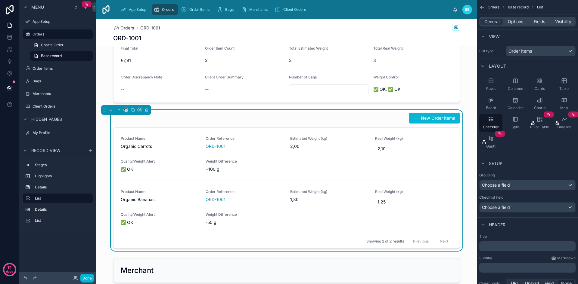
click at [533, 148] on div "Rows Columns Cards Table Board Calendar Charts Map Checklist Split Pivot Table …" at bounding box center [527, 113] width 101 height 81
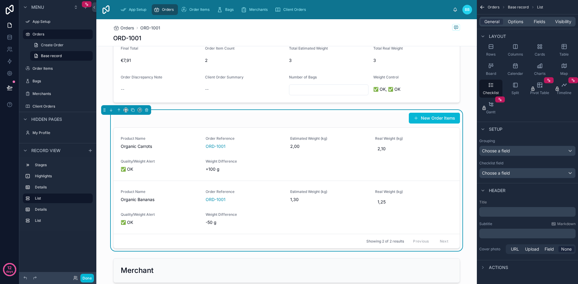
click at [509, 210] on p "﻿" at bounding box center [528, 212] width 93 height 6
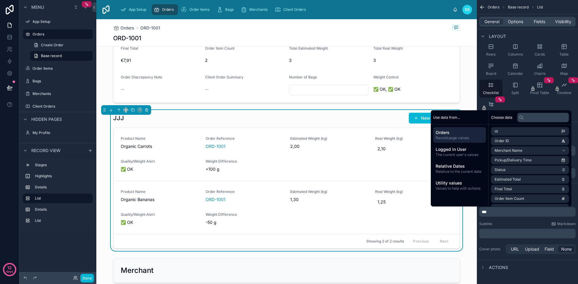
click at [507, 221] on div "Title *** Subtitle Markdown ﻿ Cover photo URL Upload Field None" at bounding box center [527, 228] width 101 height 60
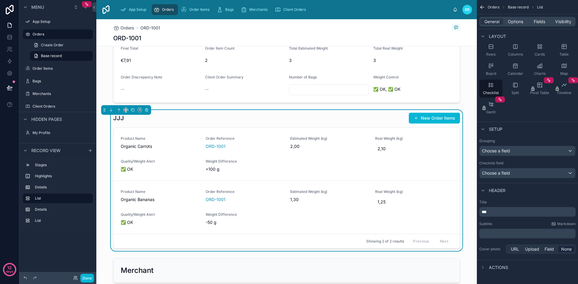
click at [501, 215] on p "***" at bounding box center [528, 212] width 93 height 6
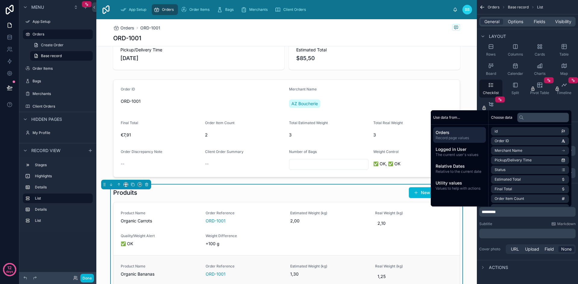
scroll to position [42, 0]
click at [502, 234] on p "﻿" at bounding box center [528, 234] width 93 height 6
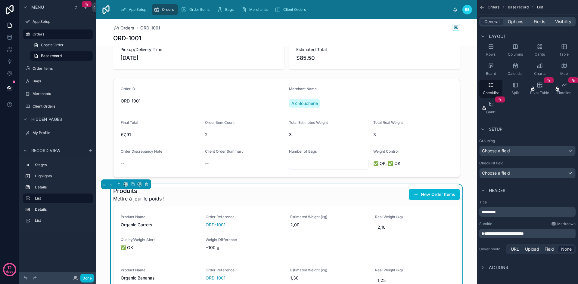
click at [343, 180] on div "1 To Prepare 2 In Progress 3 Validated 4 Delivered Pickup/Delivery Time [DATE] …" at bounding box center [286, 251] width 380 height 481
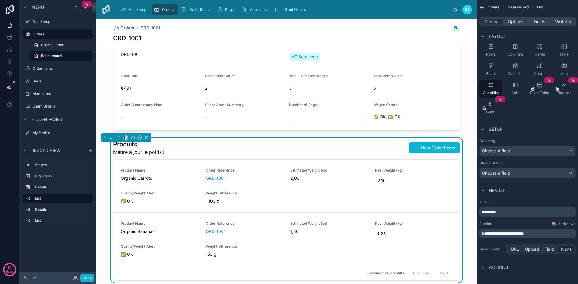
scroll to position [89, 0]
click at [514, 233] on span "**********" at bounding box center [503, 234] width 42 height 4
click at [543, 240] on div "**********" at bounding box center [527, 228] width 101 height 60
click at [493, 268] on span "Actions" at bounding box center [498, 268] width 19 height 6
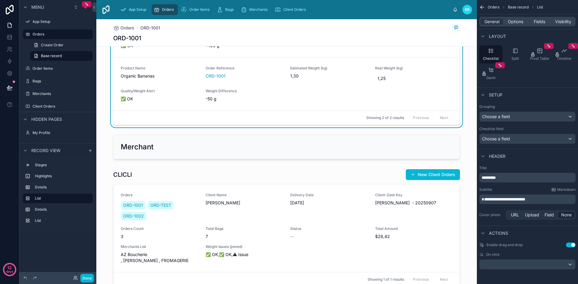
scroll to position [249, 0]
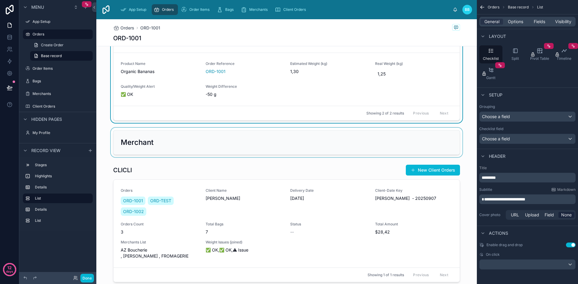
click at [361, 145] on div at bounding box center [286, 142] width 380 height 29
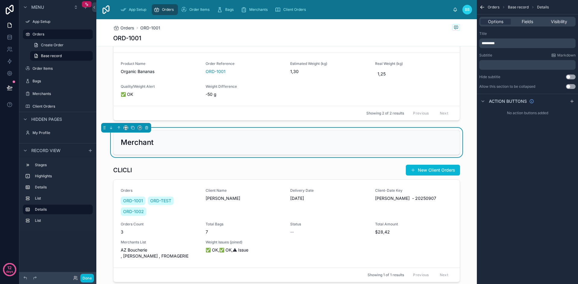
scroll to position [0, 0]
click at [146, 130] on button at bounding box center [146, 128] width 7 height 7
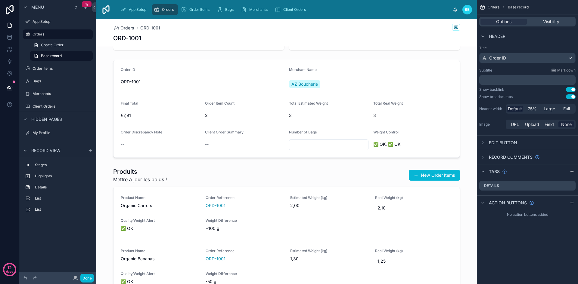
scroll to position [80, 0]
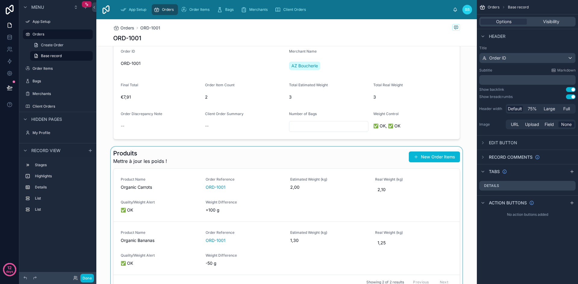
click at [230, 153] on div at bounding box center [286, 219] width 380 height 145
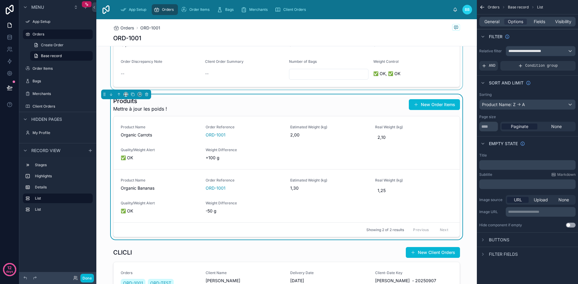
scroll to position [133, 0]
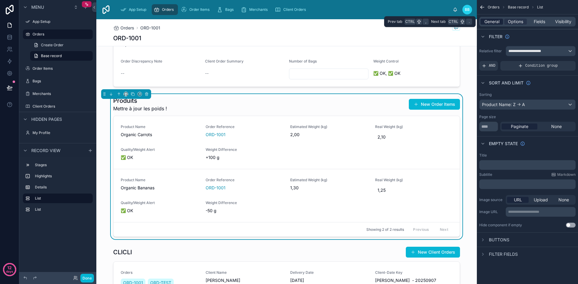
click at [484, 21] on span "General" at bounding box center [491, 22] width 15 height 6
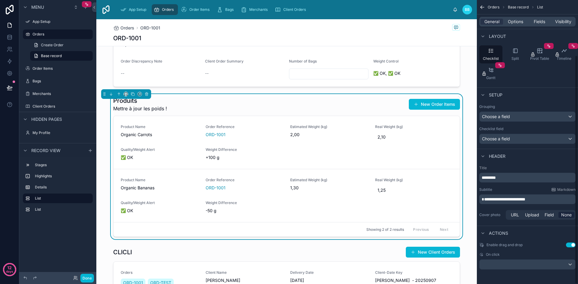
scroll to position [0, 0]
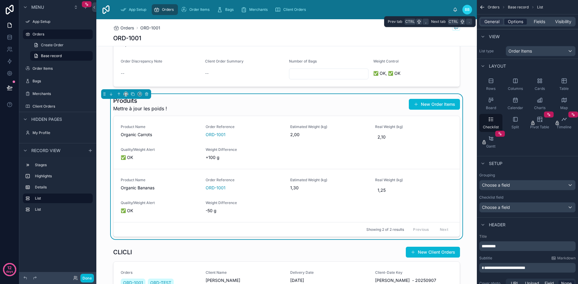
click at [511, 23] on span "Options" at bounding box center [515, 22] width 15 height 6
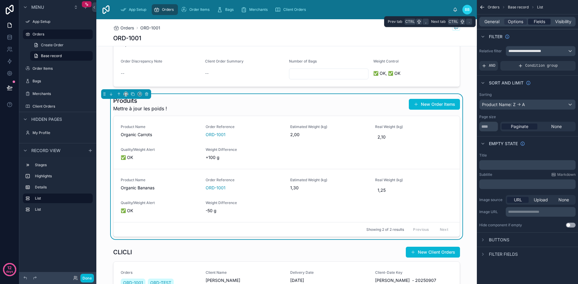
click at [538, 19] on span "Fields" at bounding box center [539, 22] width 11 height 6
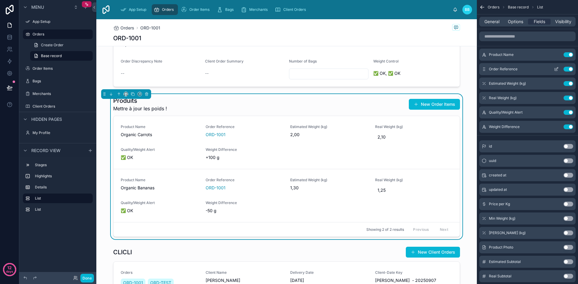
click at [567, 70] on button "Use setting" at bounding box center [568, 69] width 10 height 5
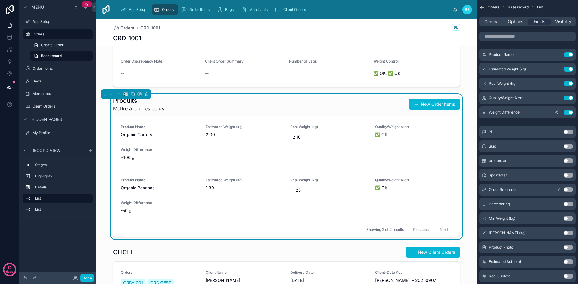
click at [554, 113] on icon "scrollable content" at bounding box center [556, 112] width 5 height 5
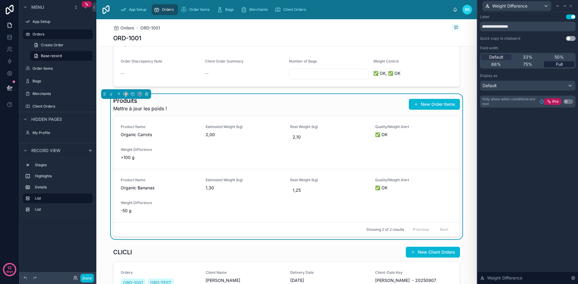
click at [553, 64] on div "Full" at bounding box center [559, 64] width 30 height 6
click at [556, 57] on span "50%" at bounding box center [558, 57] width 9 height 6
click at [505, 58] on div "Default" at bounding box center [496, 57] width 30 height 6
click at [571, 39] on button "Use setting" at bounding box center [571, 38] width 10 height 5
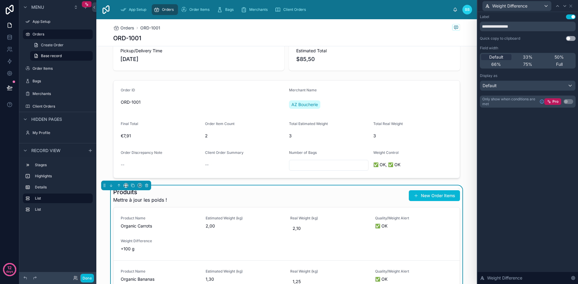
scroll to position [42, 0]
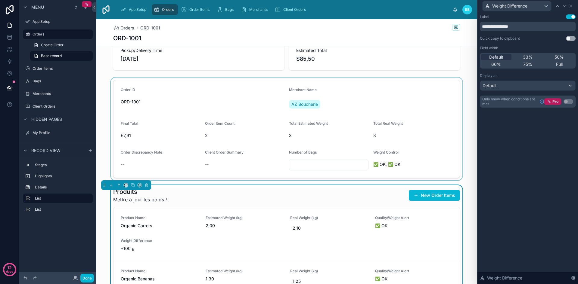
click at [439, 148] on div at bounding box center [286, 129] width 380 height 103
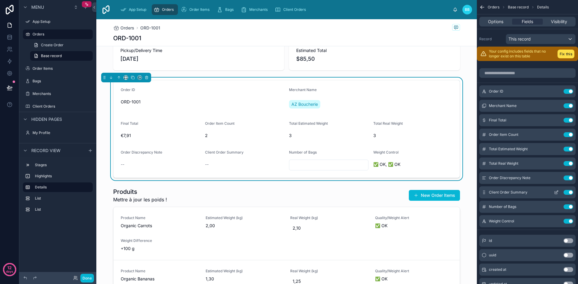
click at [569, 194] on button "Use setting" at bounding box center [568, 192] width 10 height 5
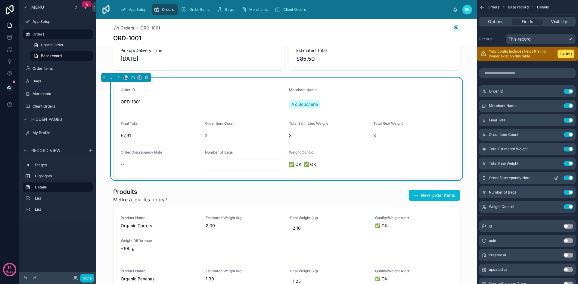
click at [569, 178] on button "Use setting" at bounding box center [568, 178] width 10 height 5
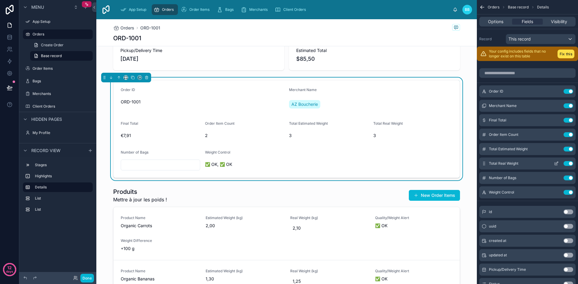
click at [567, 165] on button "Use setting" at bounding box center [568, 163] width 10 height 5
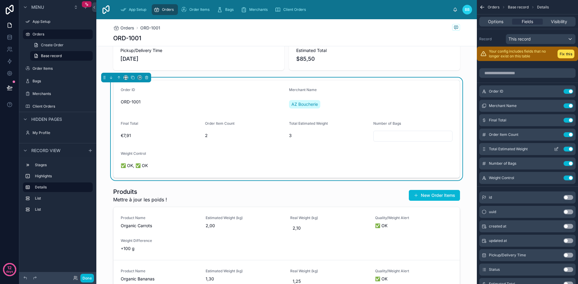
click at [569, 149] on button "Use setting" at bounding box center [568, 149] width 10 height 5
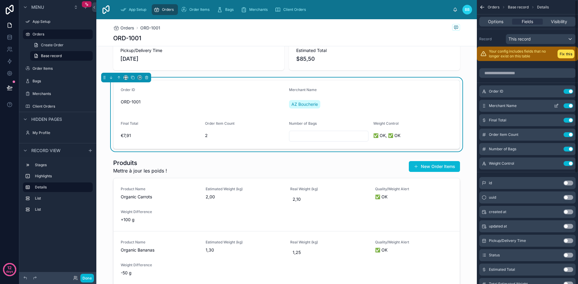
click at [567, 105] on button "Use setting" at bounding box center [568, 106] width 10 height 5
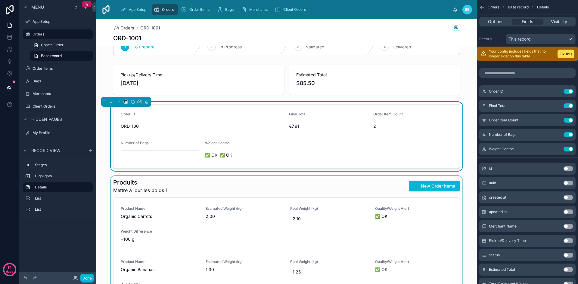
scroll to position [0, 0]
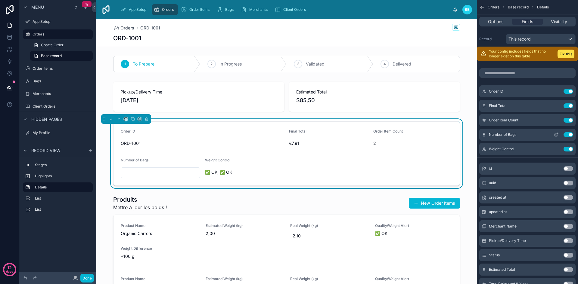
click at [555, 135] on icon "scrollable content" at bounding box center [556, 134] width 5 height 5
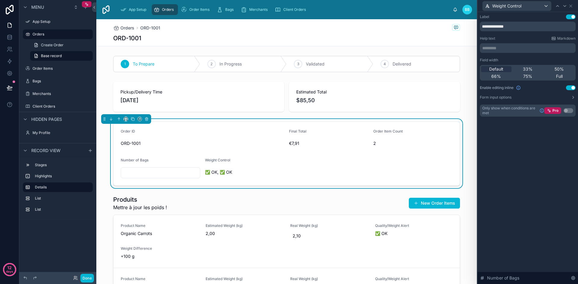
click at [573, 89] on button "Use setting" at bounding box center [571, 87] width 10 height 5
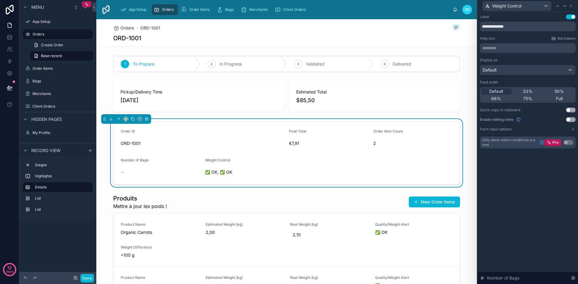
click at [572, 111] on button "Use setting" at bounding box center [571, 110] width 10 height 5
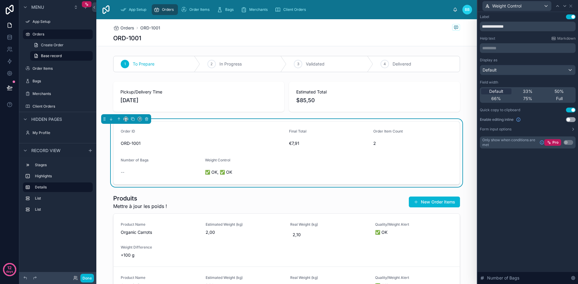
click at [525, 47] on p "********* ﻿" at bounding box center [528, 48] width 92 height 6
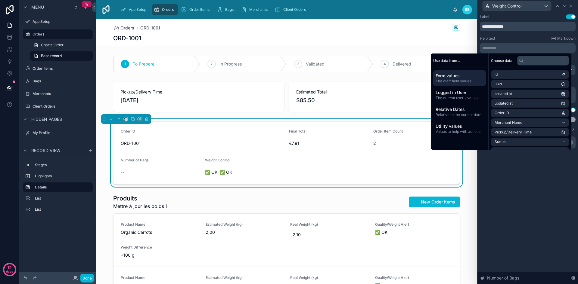
click at [538, 172] on div "**********" at bounding box center [527, 148] width 101 height 272
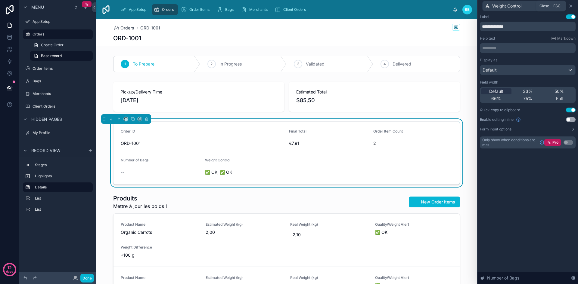
click at [571, 5] on icon at bounding box center [570, 6] width 2 height 2
